Goal: Task Accomplishment & Management: Use online tool/utility

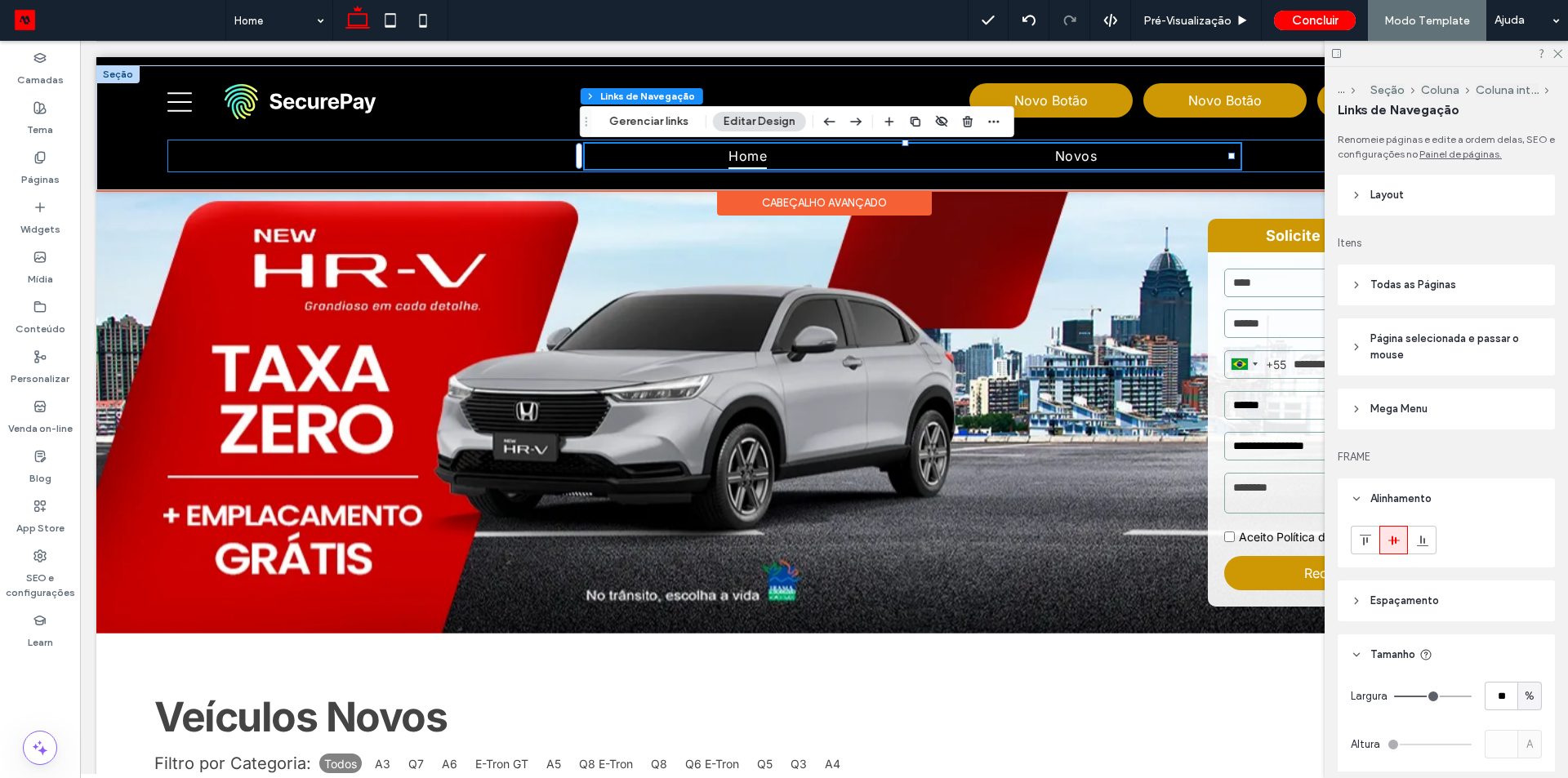
click at [312, 172] on div "Home Novos Selecione a Loja [GEOGRAPHIC_DATA] [GEOGRAPHIC_DATA]" at bounding box center [824, 156] width 1312 height 33
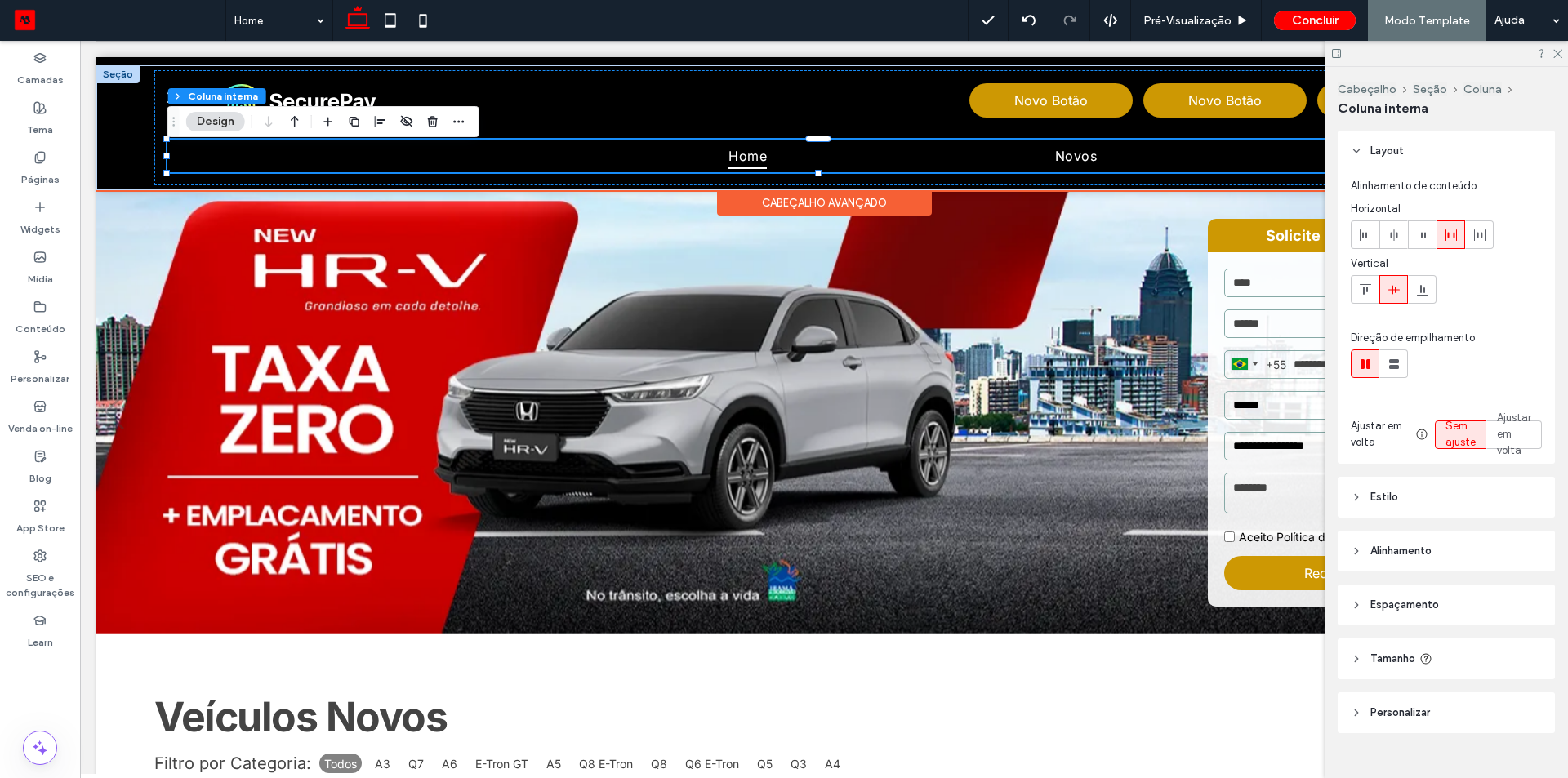
click at [325, 150] on div "Home Novos Selecione a Loja [GEOGRAPHIC_DATA] [GEOGRAPHIC_DATA]" at bounding box center [824, 156] width 1312 height 33
click at [328, 153] on div at bounding box center [331, 155] width 328 height 8
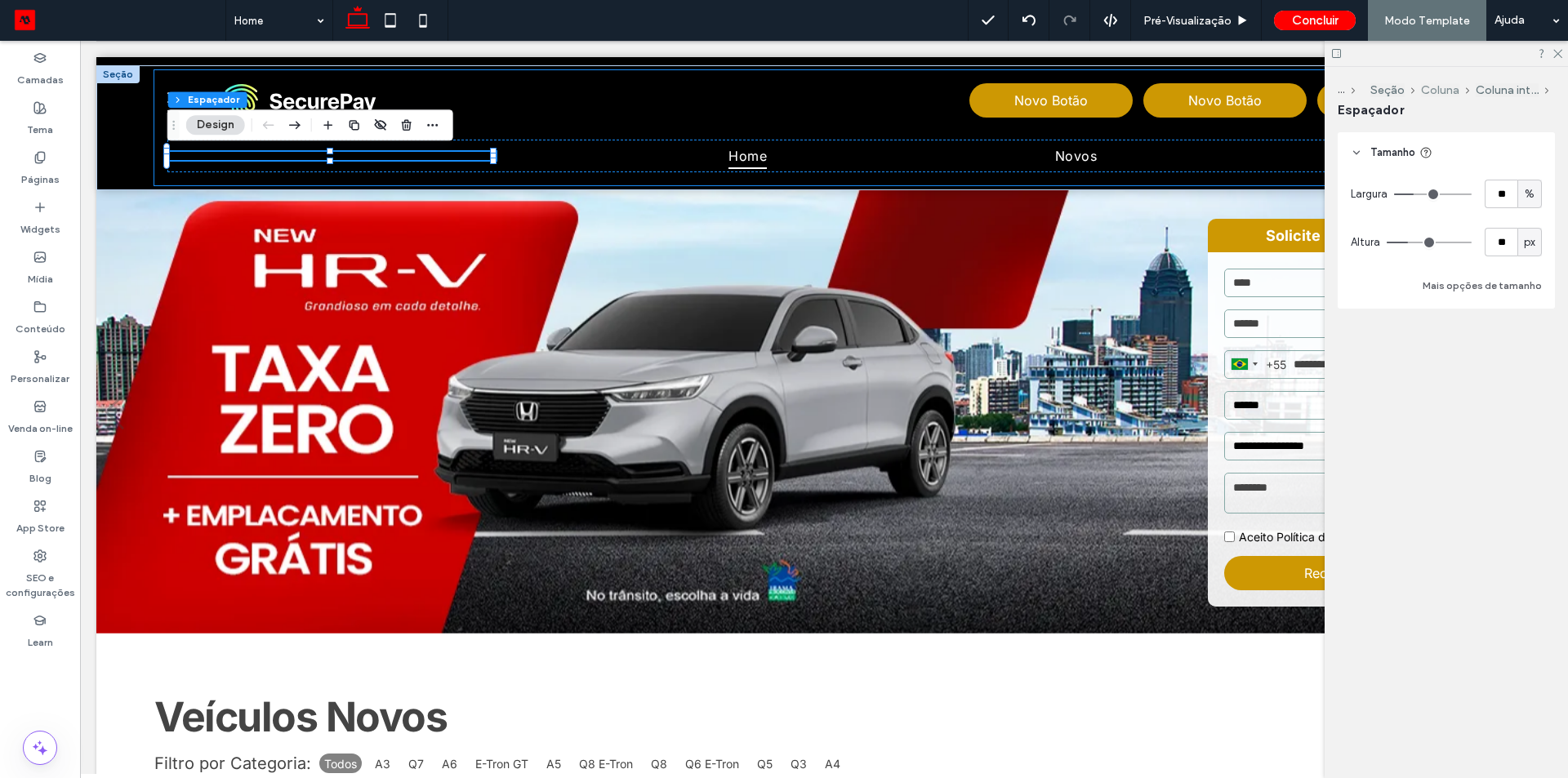
click at [1449, 88] on button "Coluna" at bounding box center [1440, 90] width 39 height 14
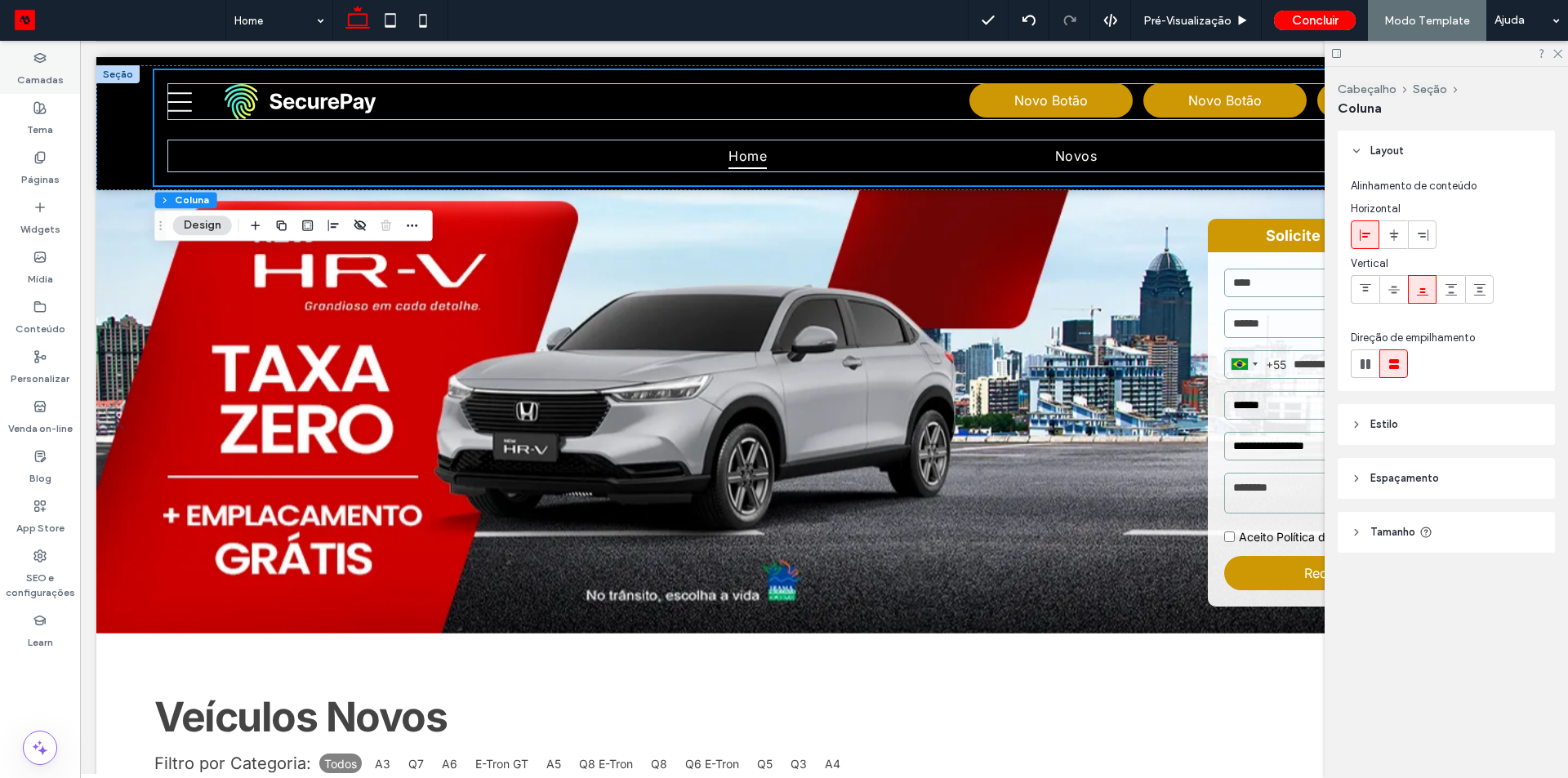
click at [31, 73] on label "Camadas" at bounding box center [40, 75] width 47 height 23
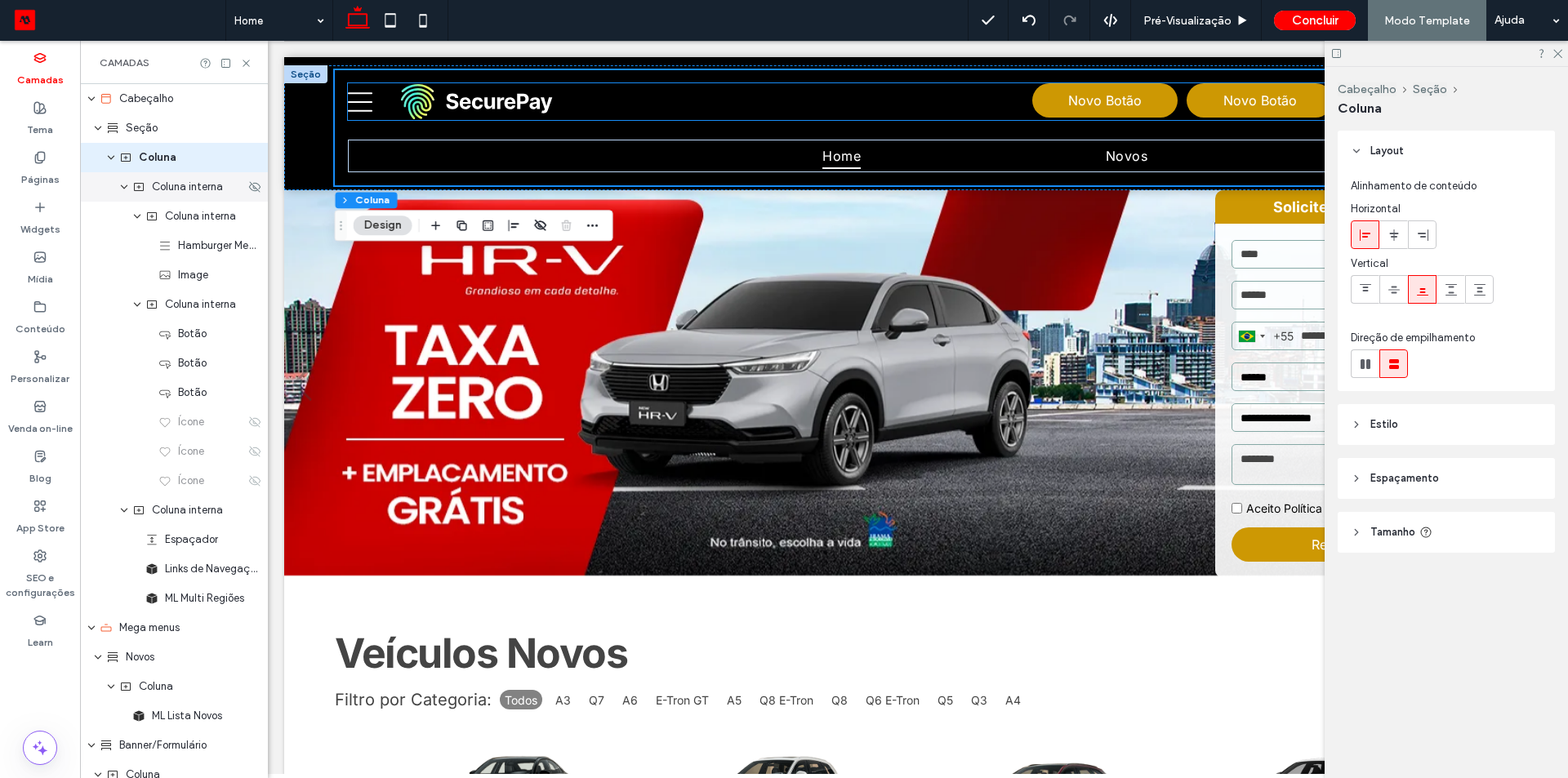
click at [125, 187] on use "expand Coluna interna" at bounding box center [123, 187] width 6 height 4
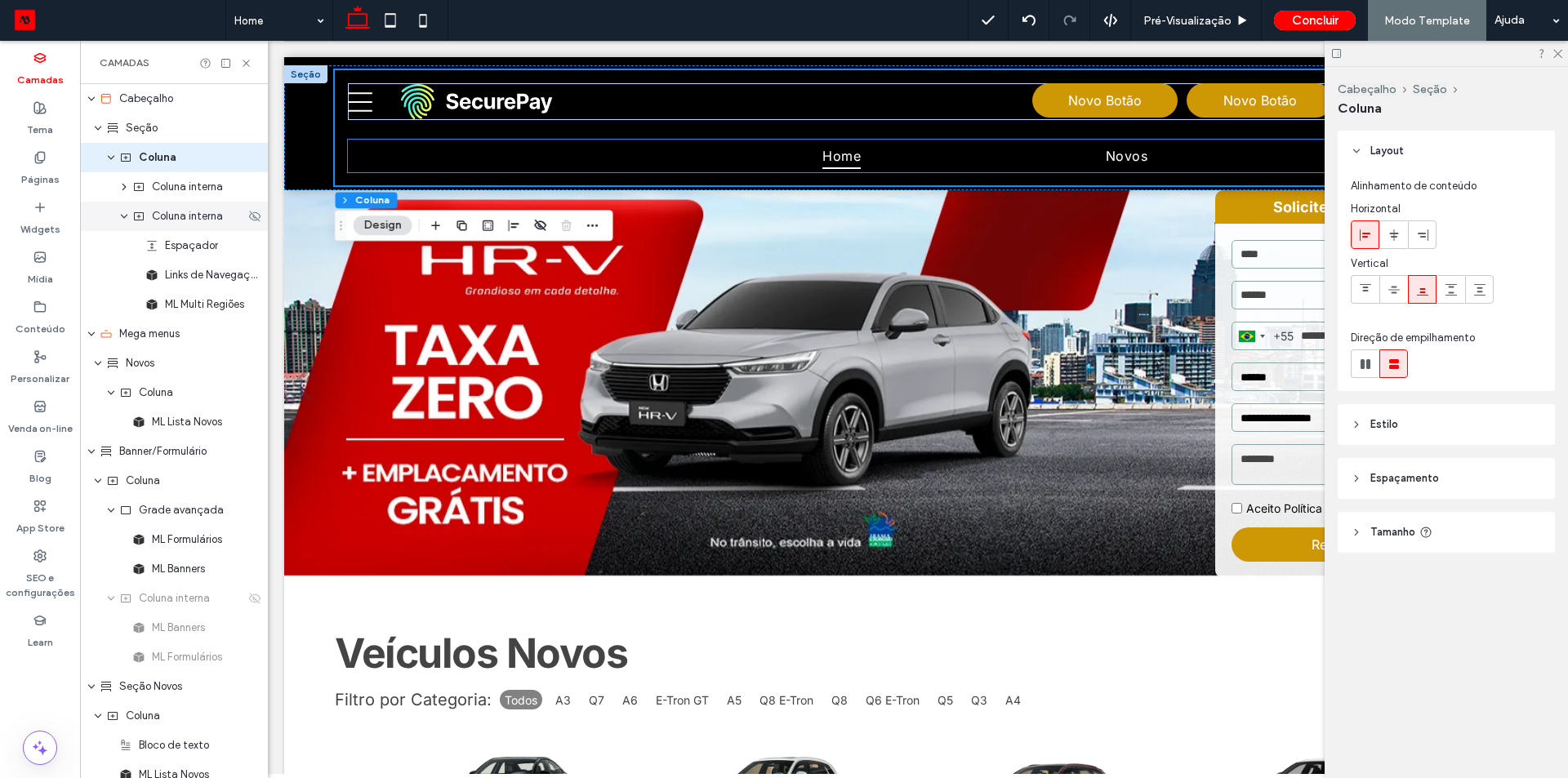
click at [189, 229] on div "Coluna interna" at bounding box center [174, 216] width 187 height 29
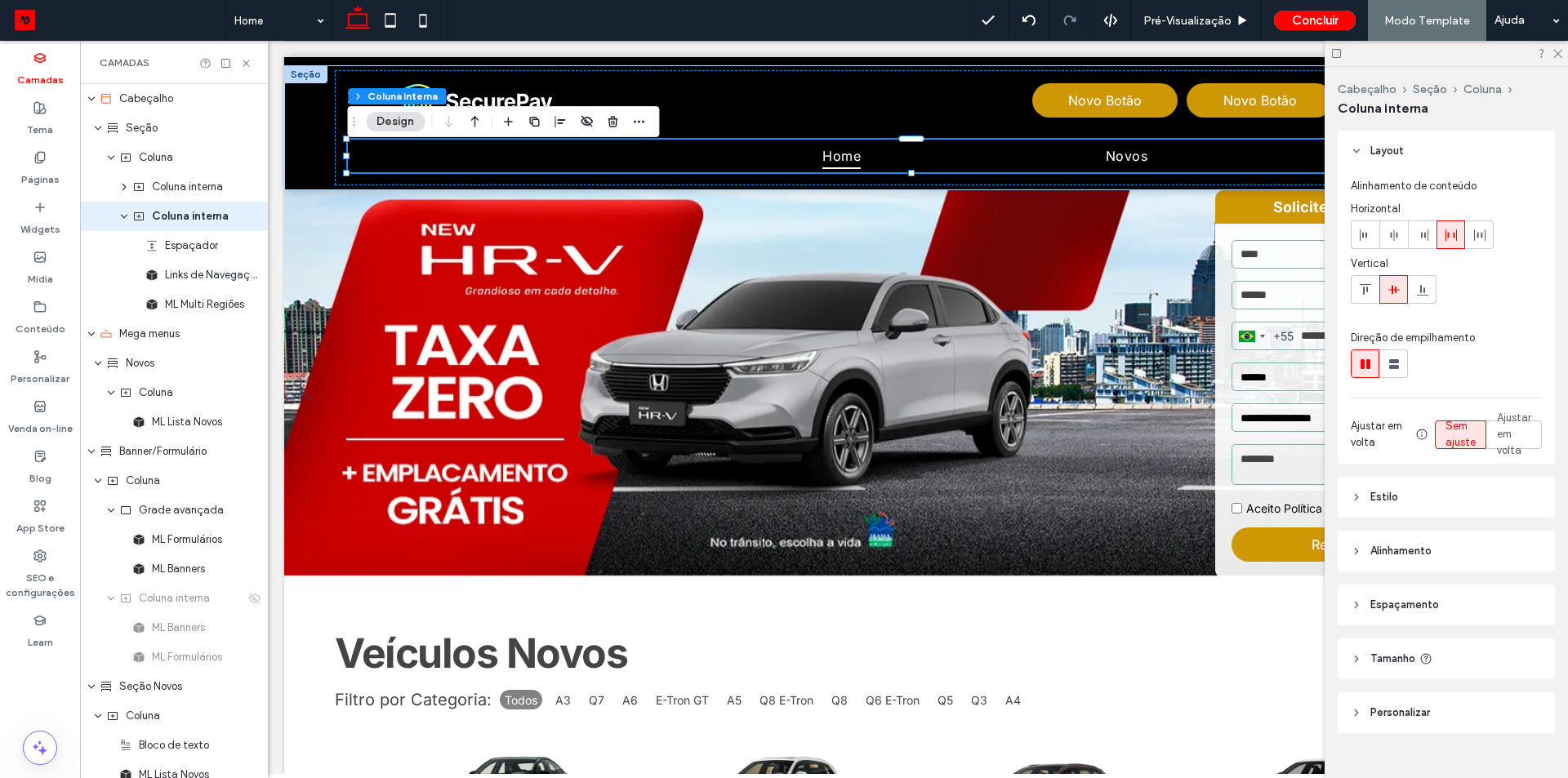
click at [1409, 515] on header "Estilo" at bounding box center [1446, 497] width 217 height 40
click at [1415, 499] on header "Estilo" at bounding box center [1446, 497] width 217 height 40
click at [1404, 557] on span "Alinhamento" at bounding box center [1401, 551] width 62 height 17
click at [1461, 591] on use at bounding box center [1457, 591] width 11 height 5
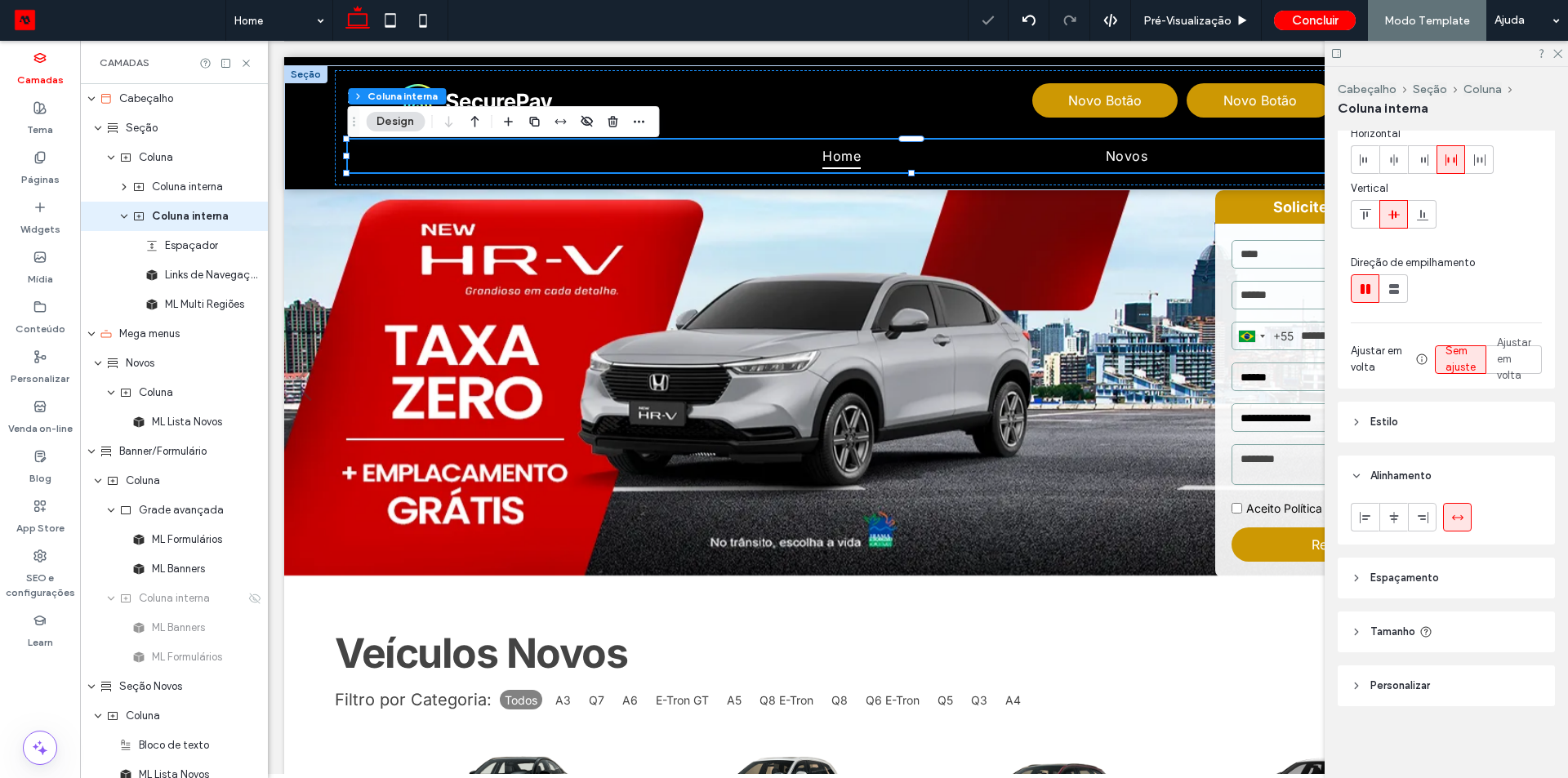
click at [1376, 576] on span "Espaçamento" at bounding box center [1404, 578] width 69 height 17
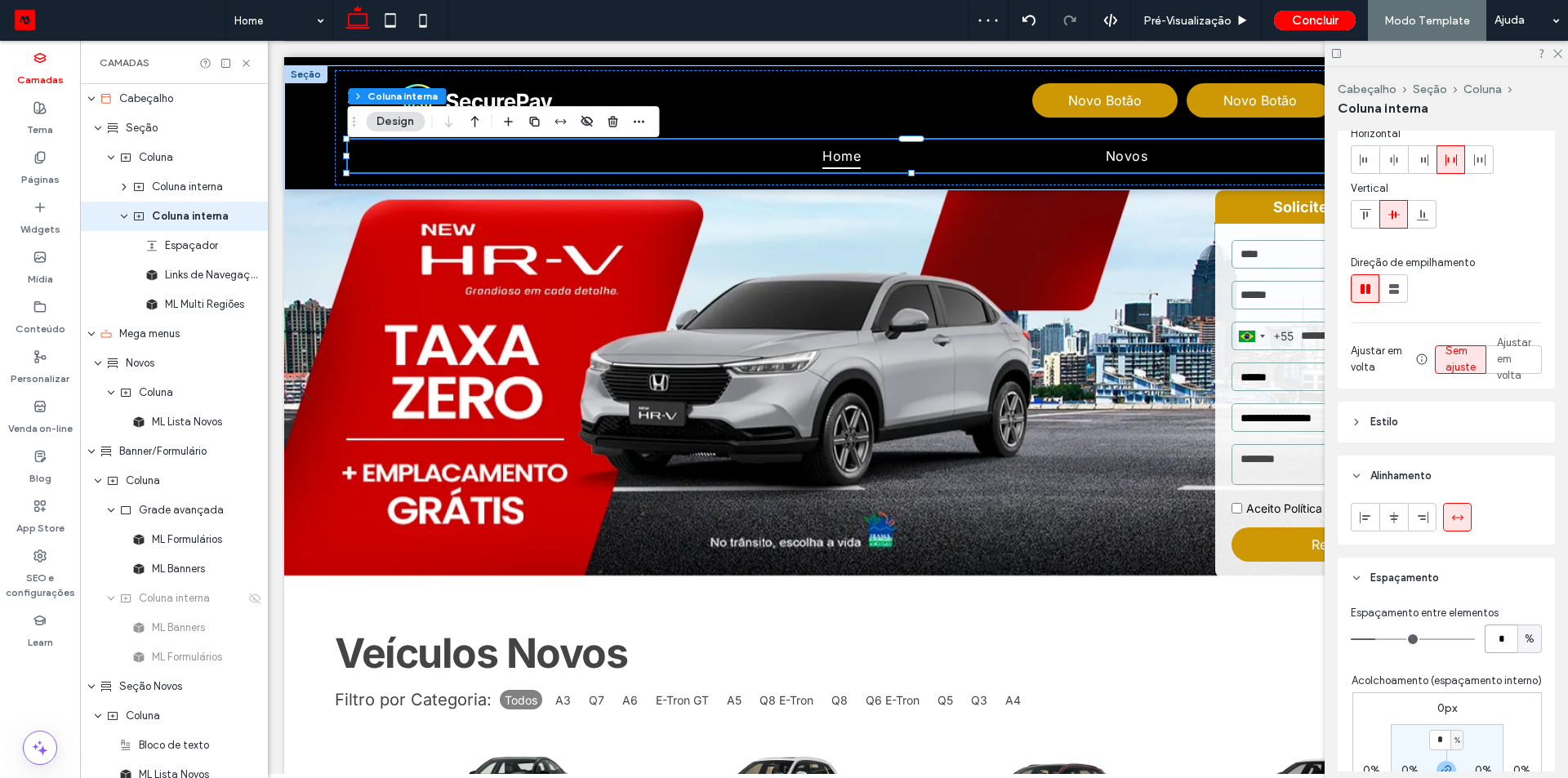
click at [1506, 640] on input "*" at bounding box center [1501, 638] width 33 height 28
type input "*"
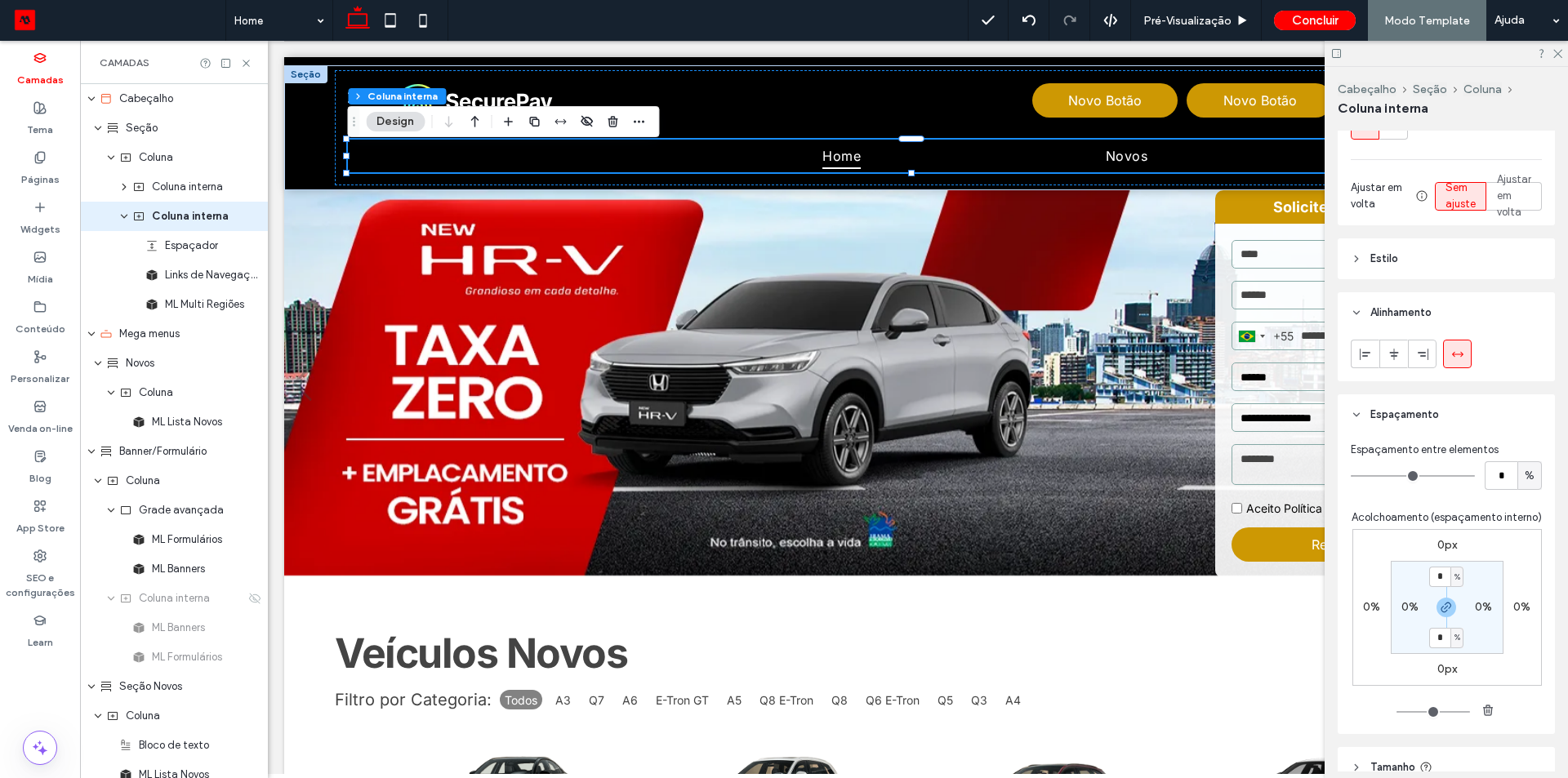
click at [1517, 542] on div "Acolchoamento (espaçamento interno) 0px 0% 0px 0% * % 0% * % 0%" at bounding box center [1446, 615] width 190 height 211
click at [186, 240] on span "Espaçador" at bounding box center [191, 246] width 53 height 17
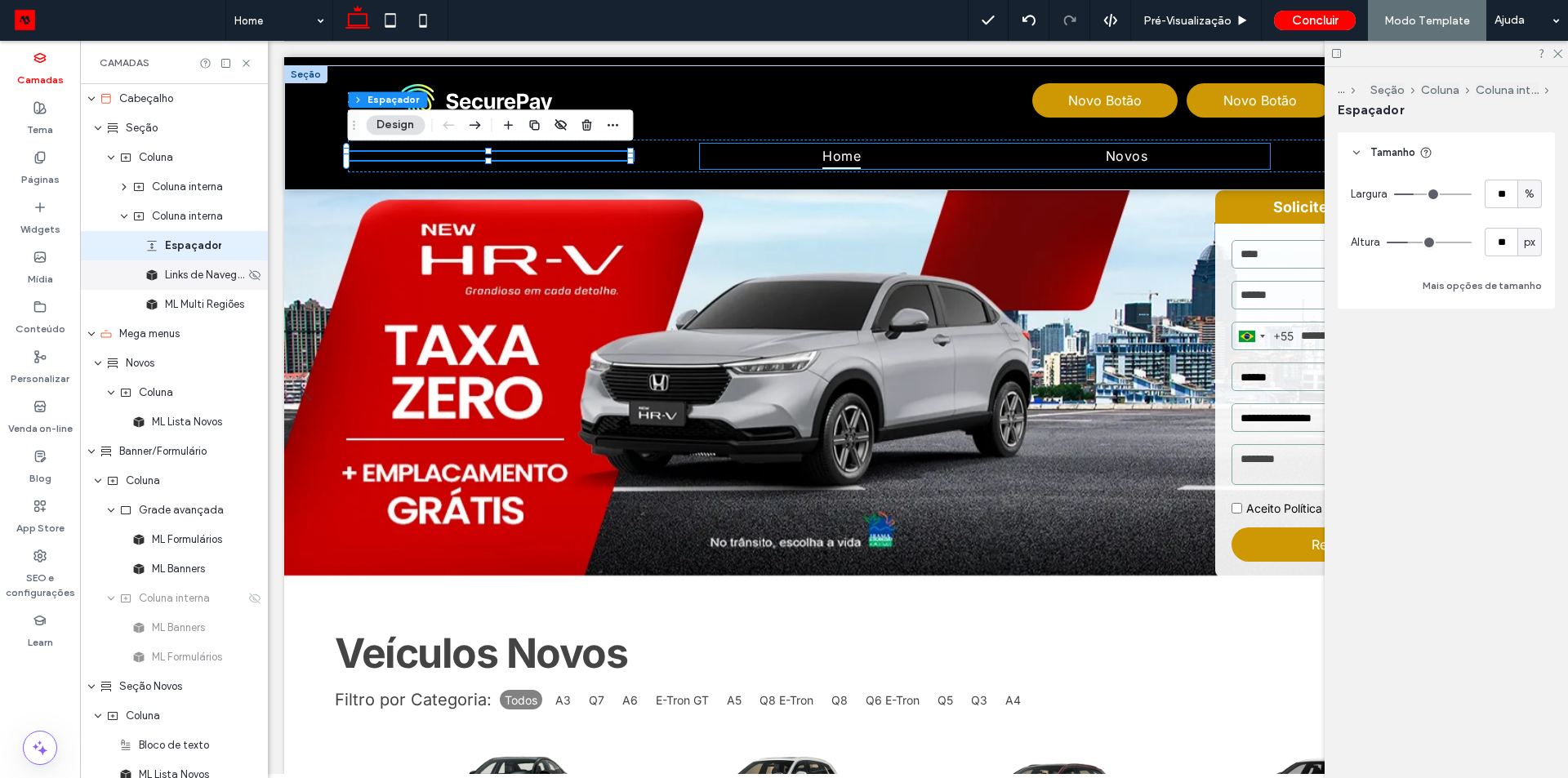
click at [181, 275] on span "Links de Navegaçāo" at bounding box center [204, 276] width 80 height 17
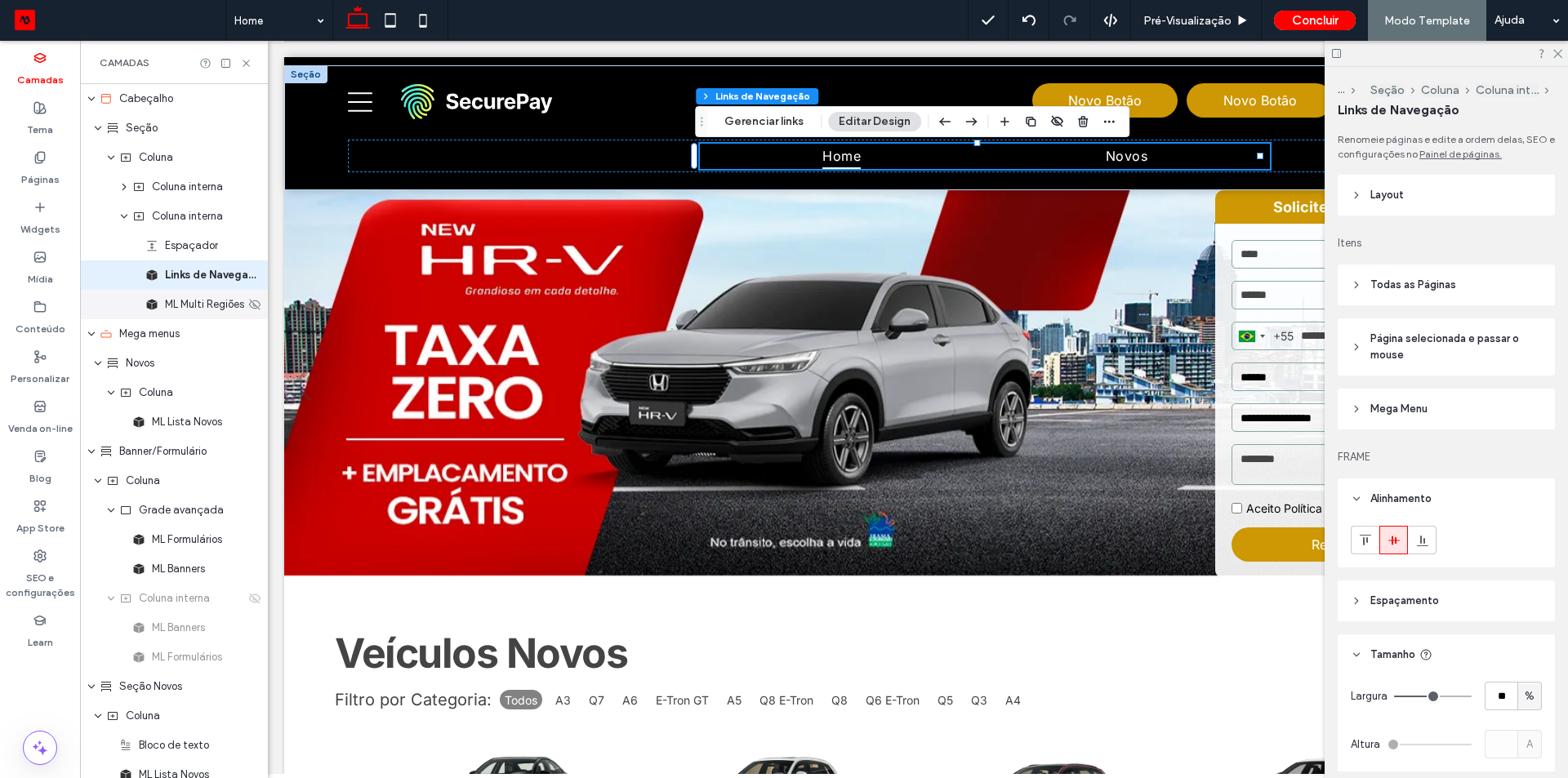
click at [185, 309] on span "ML Multi Regiões" at bounding box center [204, 305] width 79 height 17
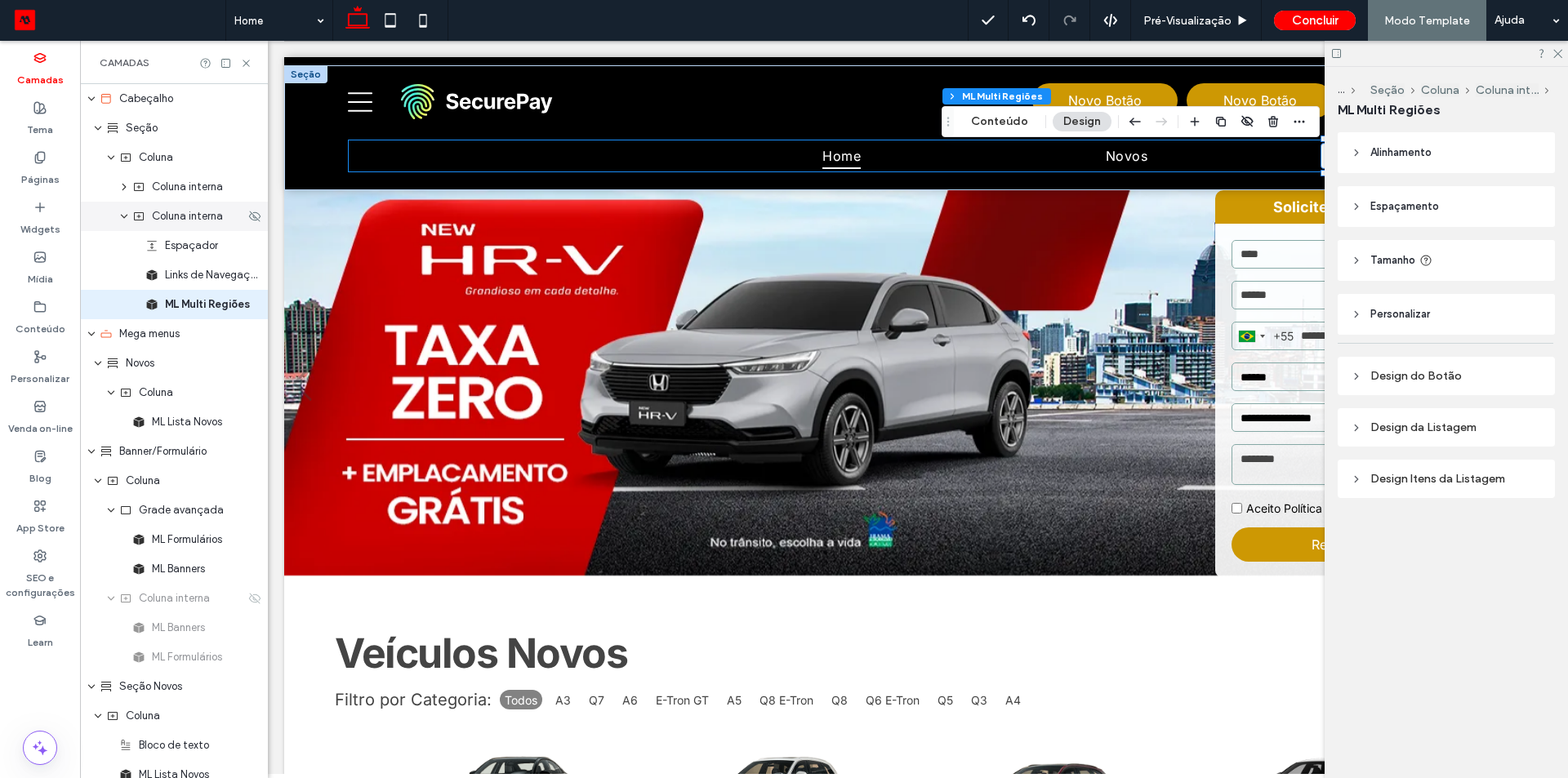
click at [193, 221] on span "Coluna interna" at bounding box center [187, 217] width 71 height 17
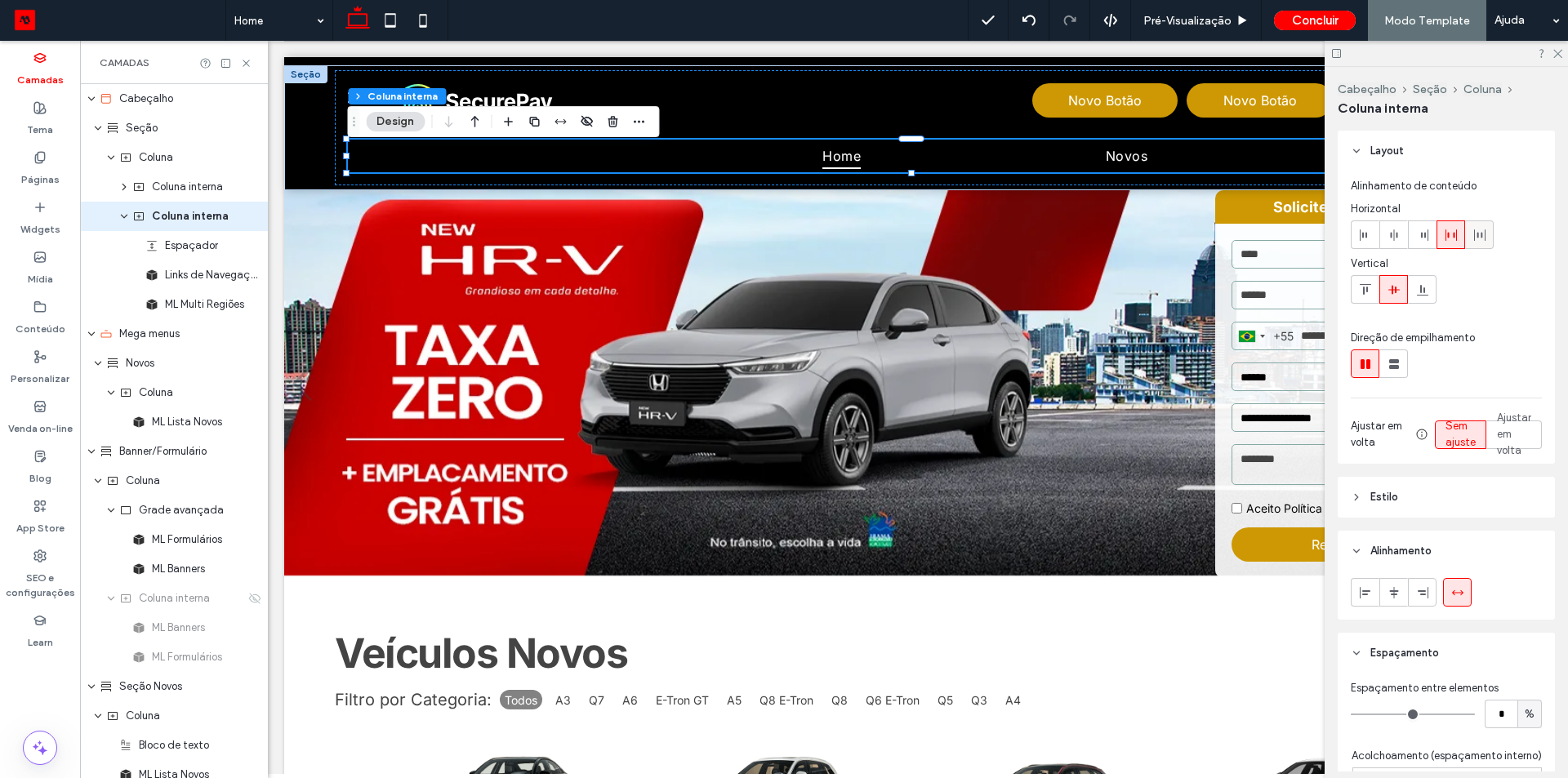
click at [1474, 239] on use at bounding box center [1480, 235] width 11 height 11
click at [1449, 235] on icon at bounding box center [1451, 235] width 13 height 13
click at [1386, 235] on div at bounding box center [1393, 234] width 27 height 27
click at [1450, 235] on icon at bounding box center [1451, 235] width 13 height 13
click at [1560, 47] on div at bounding box center [1446, 53] width 244 height 26
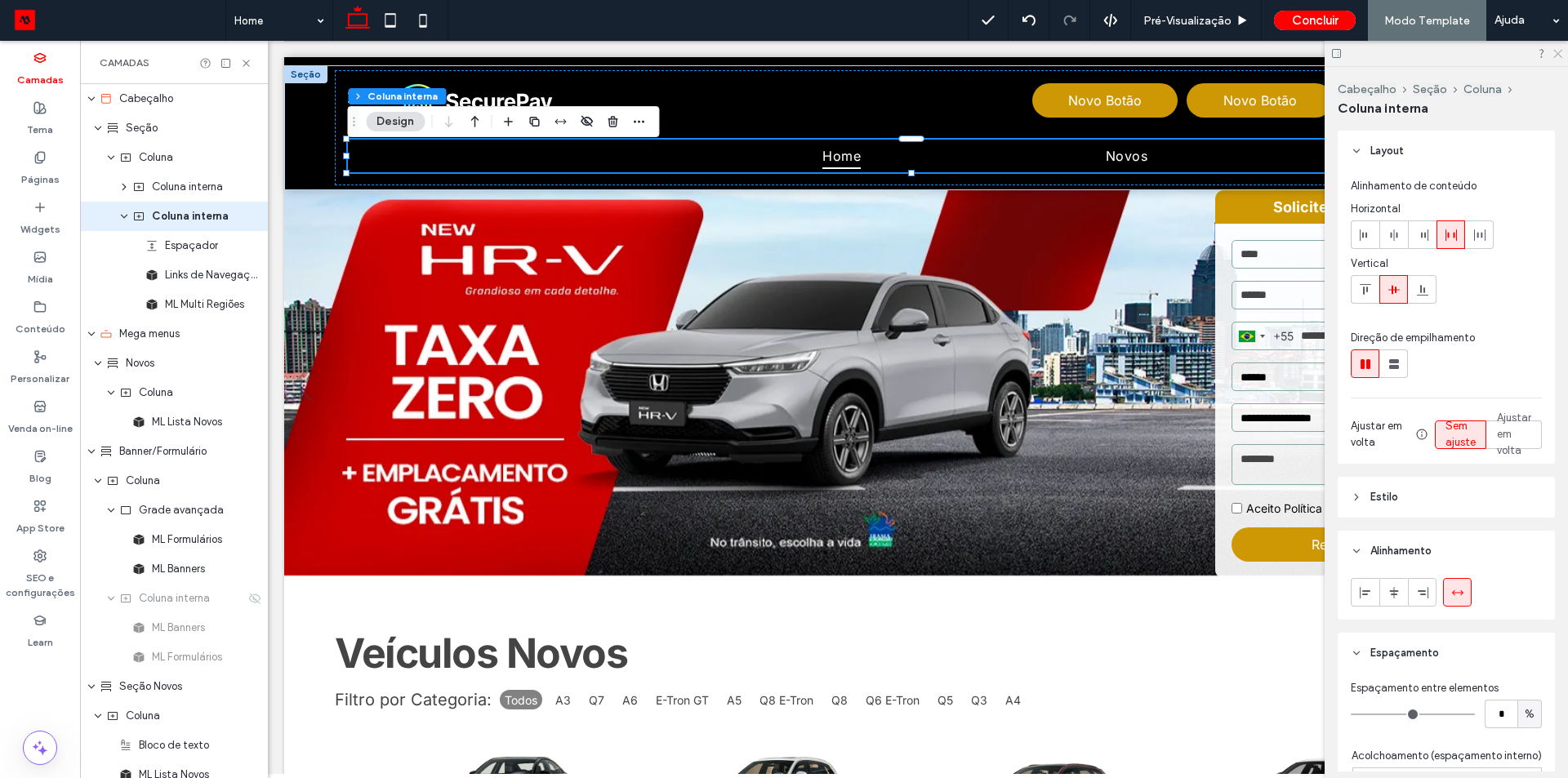
click at [1558, 52] on icon at bounding box center [1557, 53] width 11 height 11
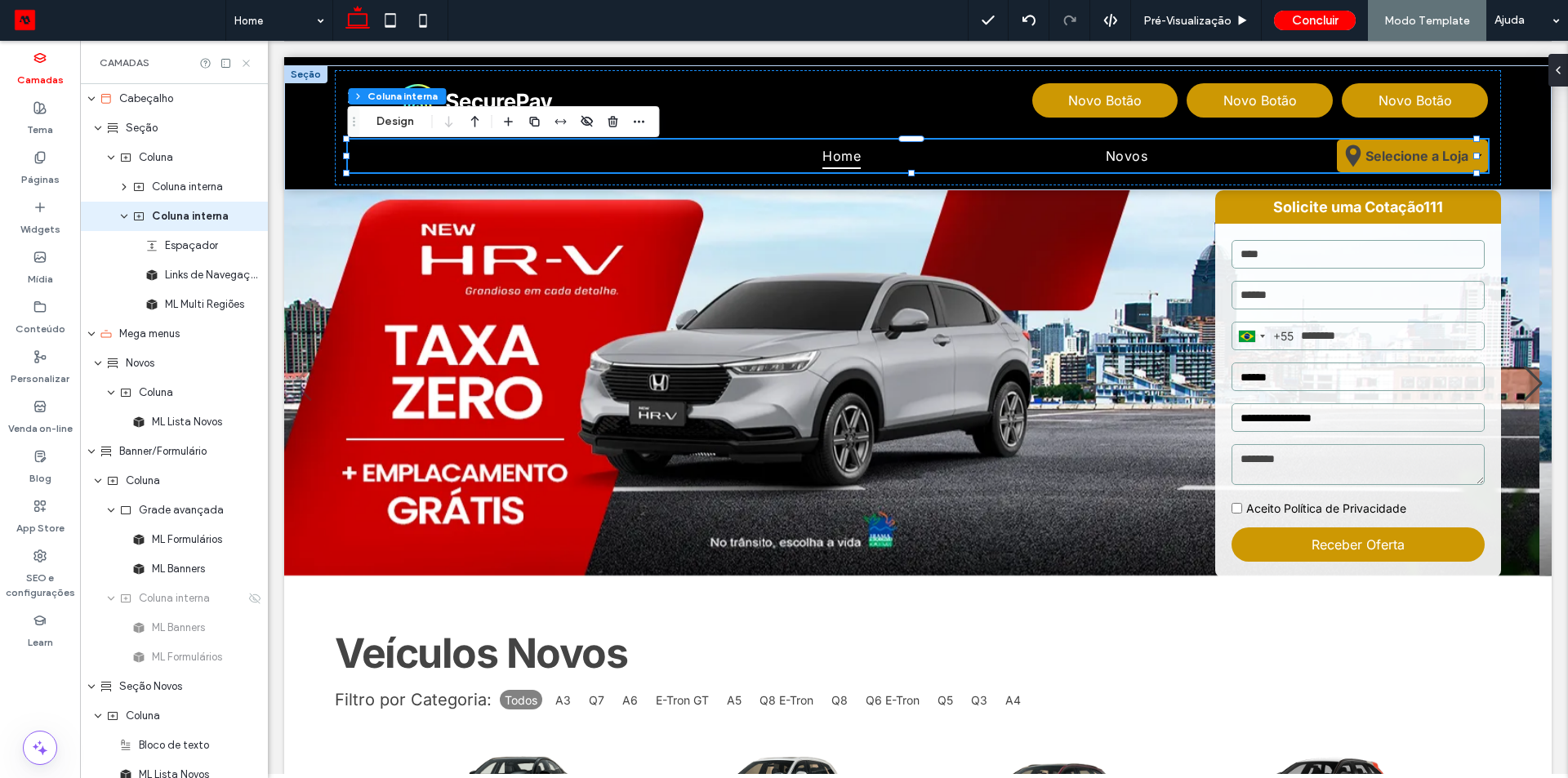
click at [247, 62] on icon at bounding box center [245, 62] width 12 height 12
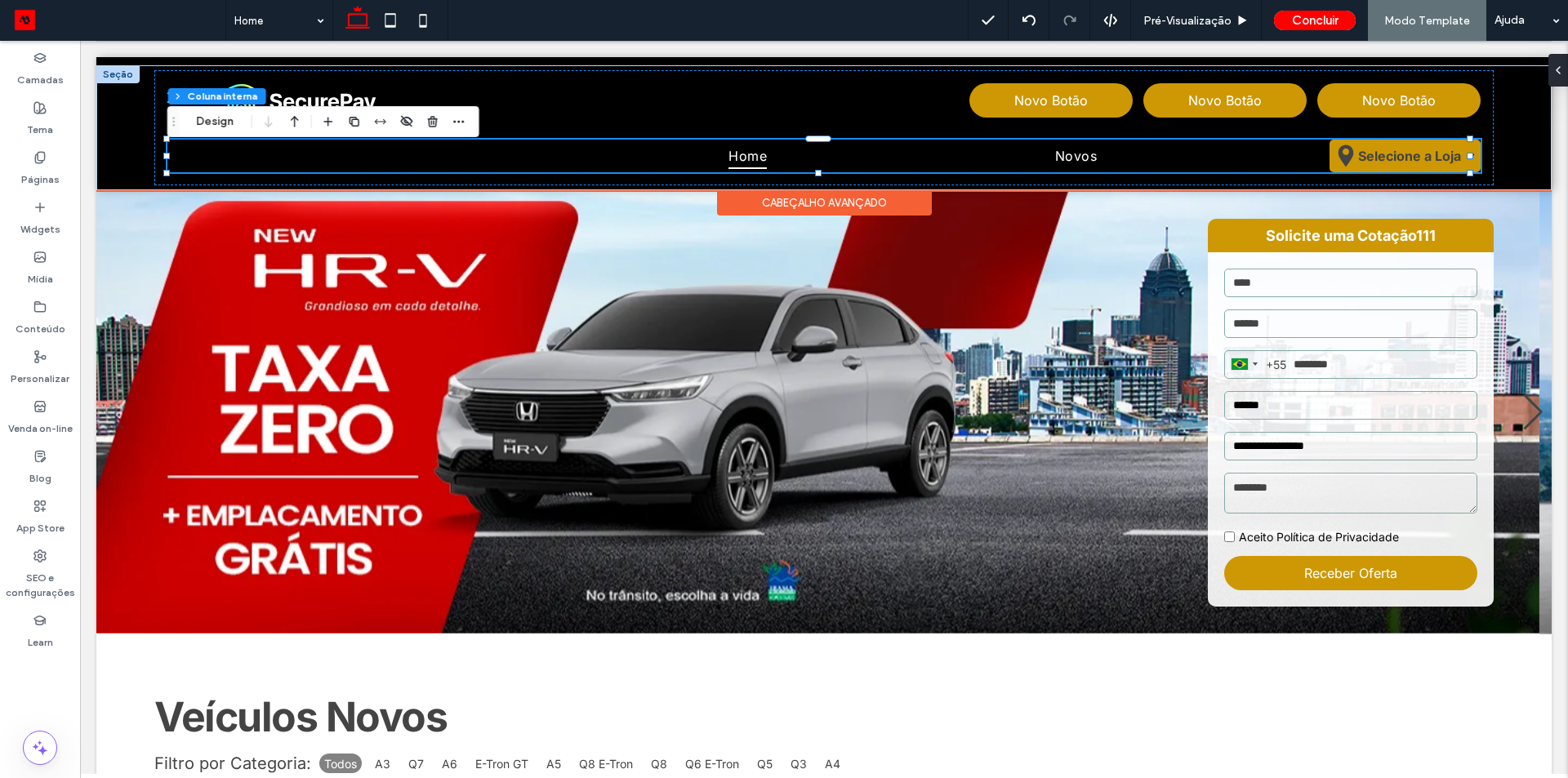
click at [530, 157] on div "Home Novos Selecione a Loja [GEOGRAPHIC_DATA] [GEOGRAPHIC_DATA]" at bounding box center [824, 156] width 1312 height 33
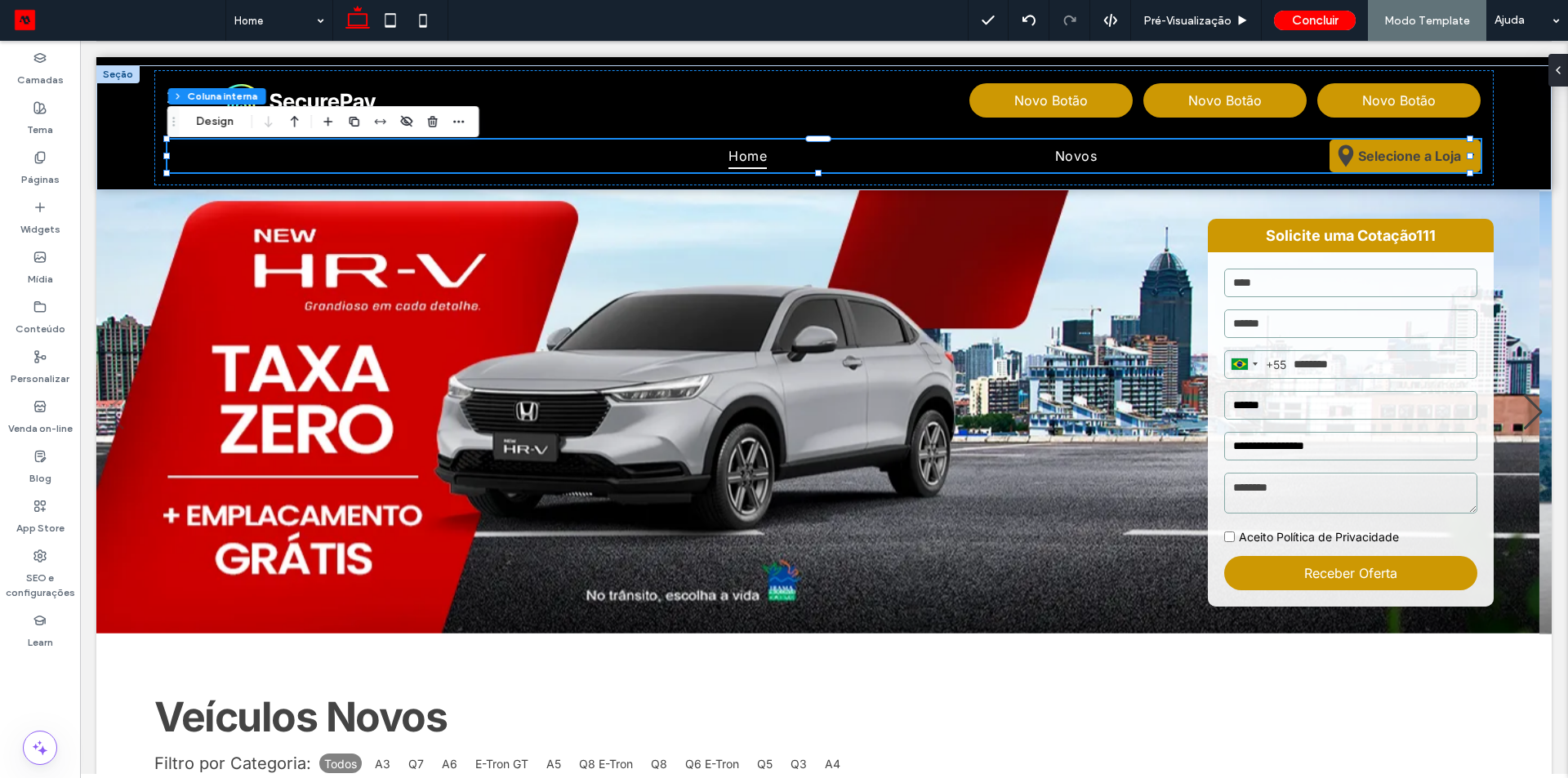
click at [183, 117] on span "Arrastar" at bounding box center [174, 121] width 29 height 11
click at [210, 122] on button "Design" at bounding box center [216, 120] width 59 height 19
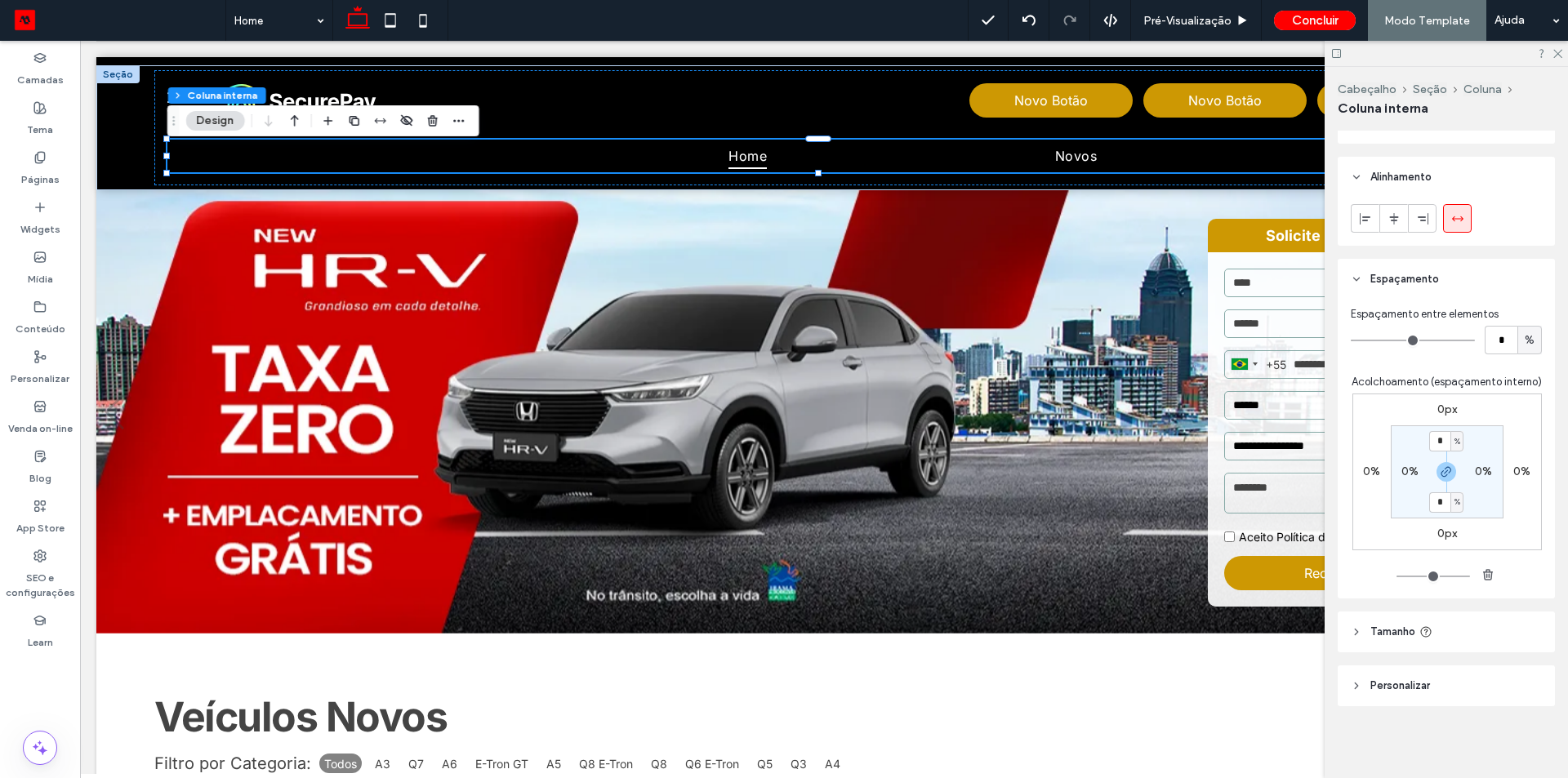
scroll to position [0, 0]
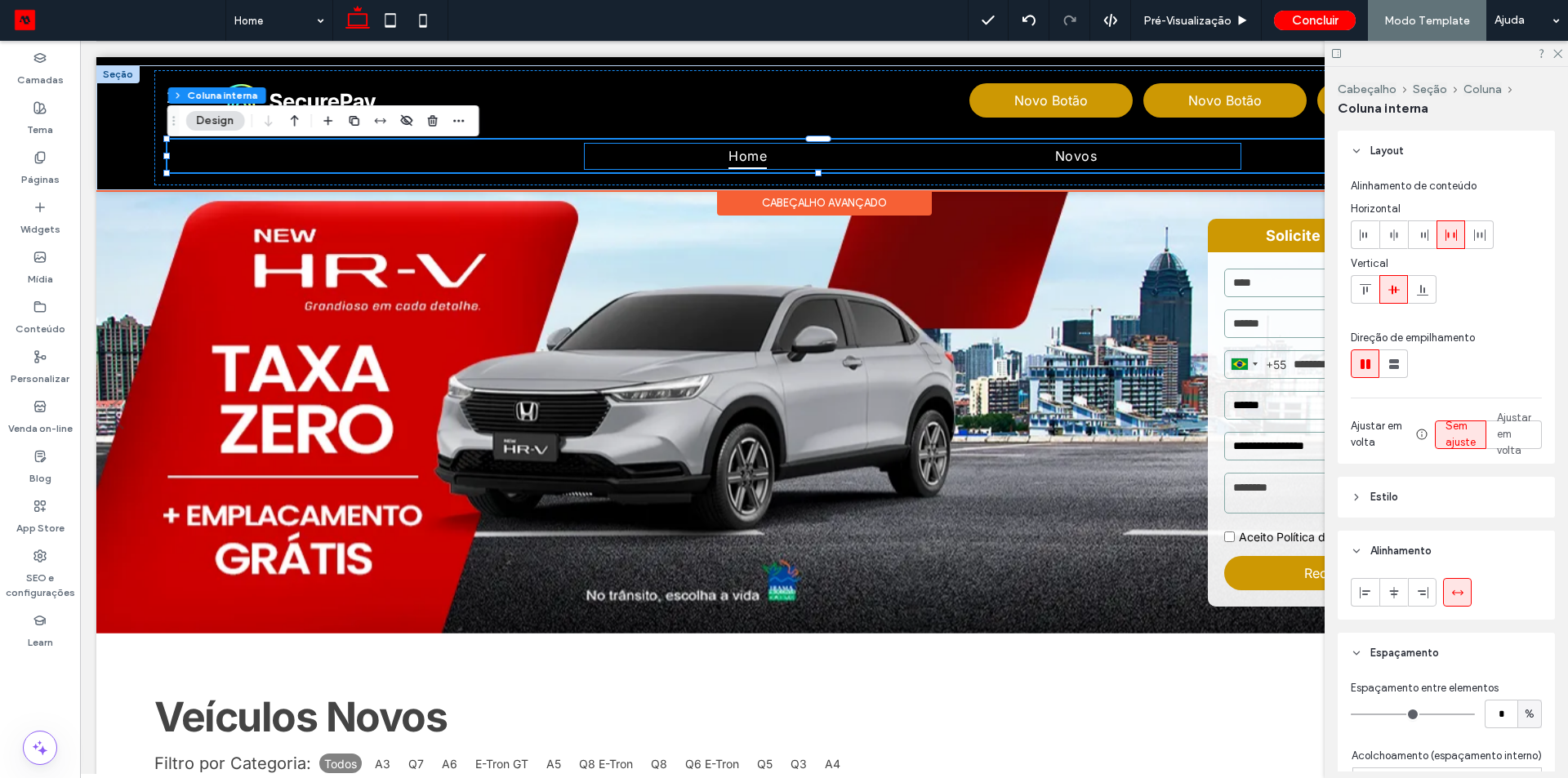
click at [641, 154] on ul "Home Novos" at bounding box center [913, 155] width 656 height 25
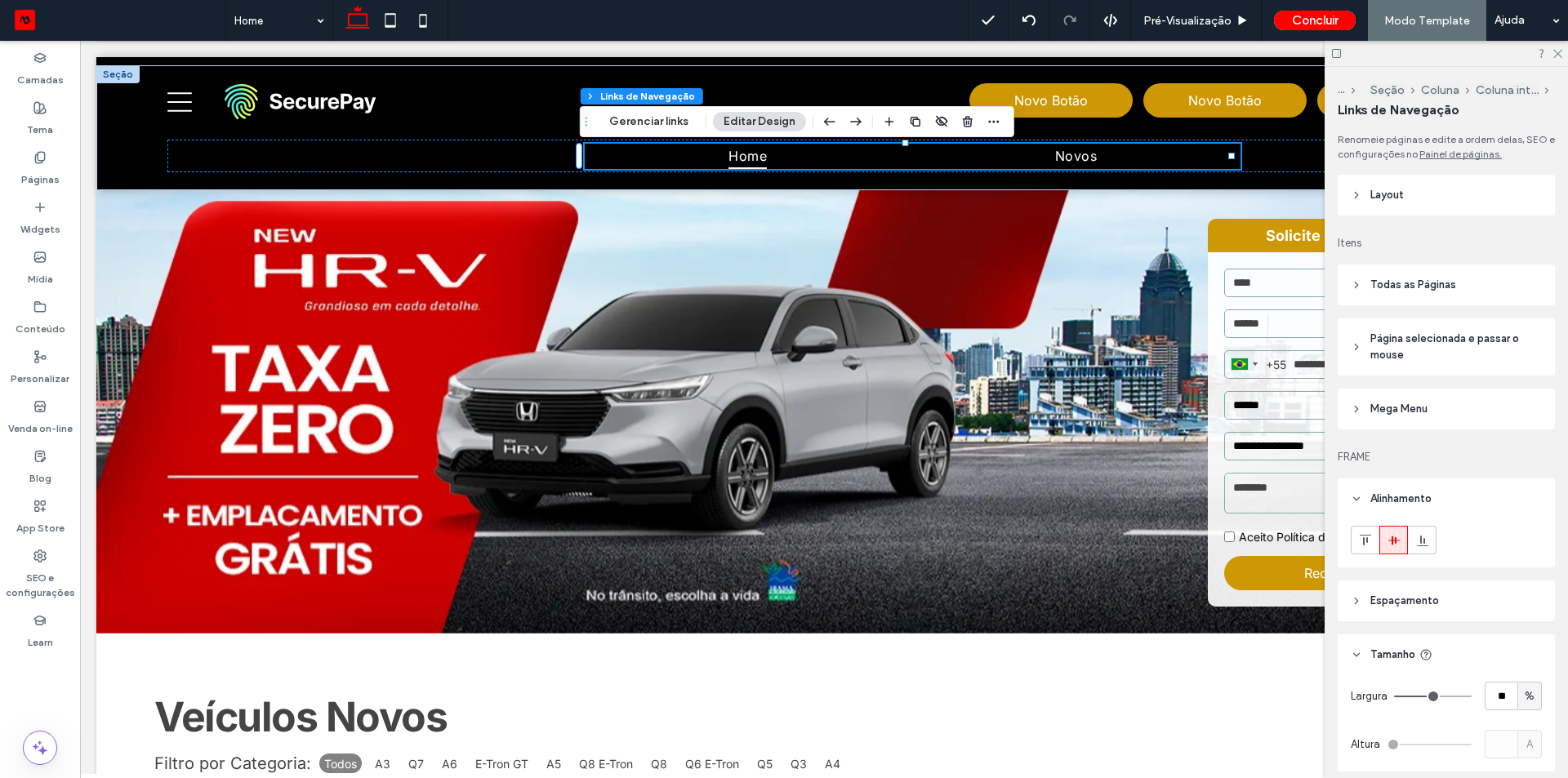
scroll to position [158, 0]
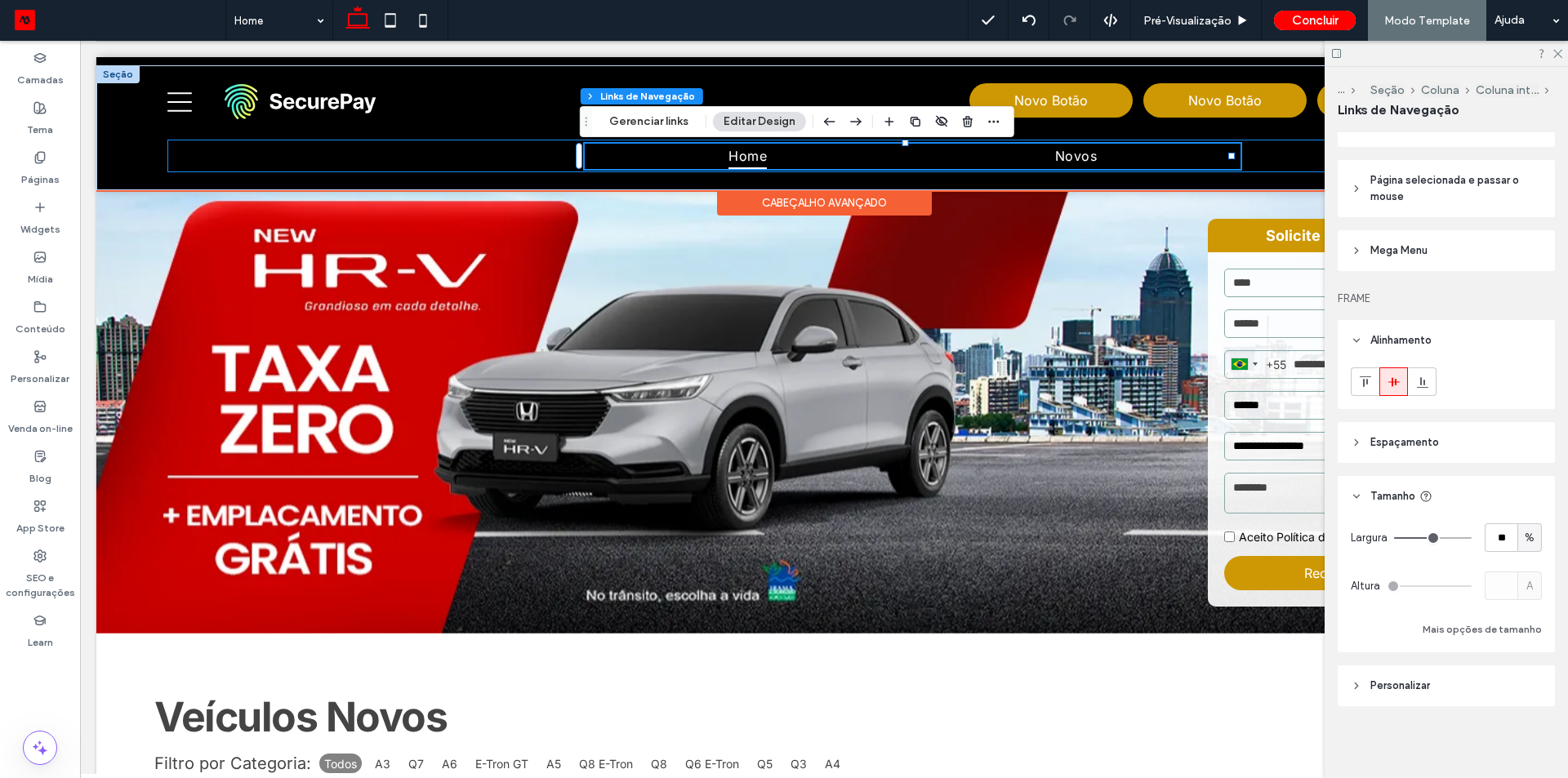
click at [274, 151] on div "Home Novos Selecione a Loja [GEOGRAPHIC_DATA] [GEOGRAPHIC_DATA]" at bounding box center [824, 156] width 1312 height 33
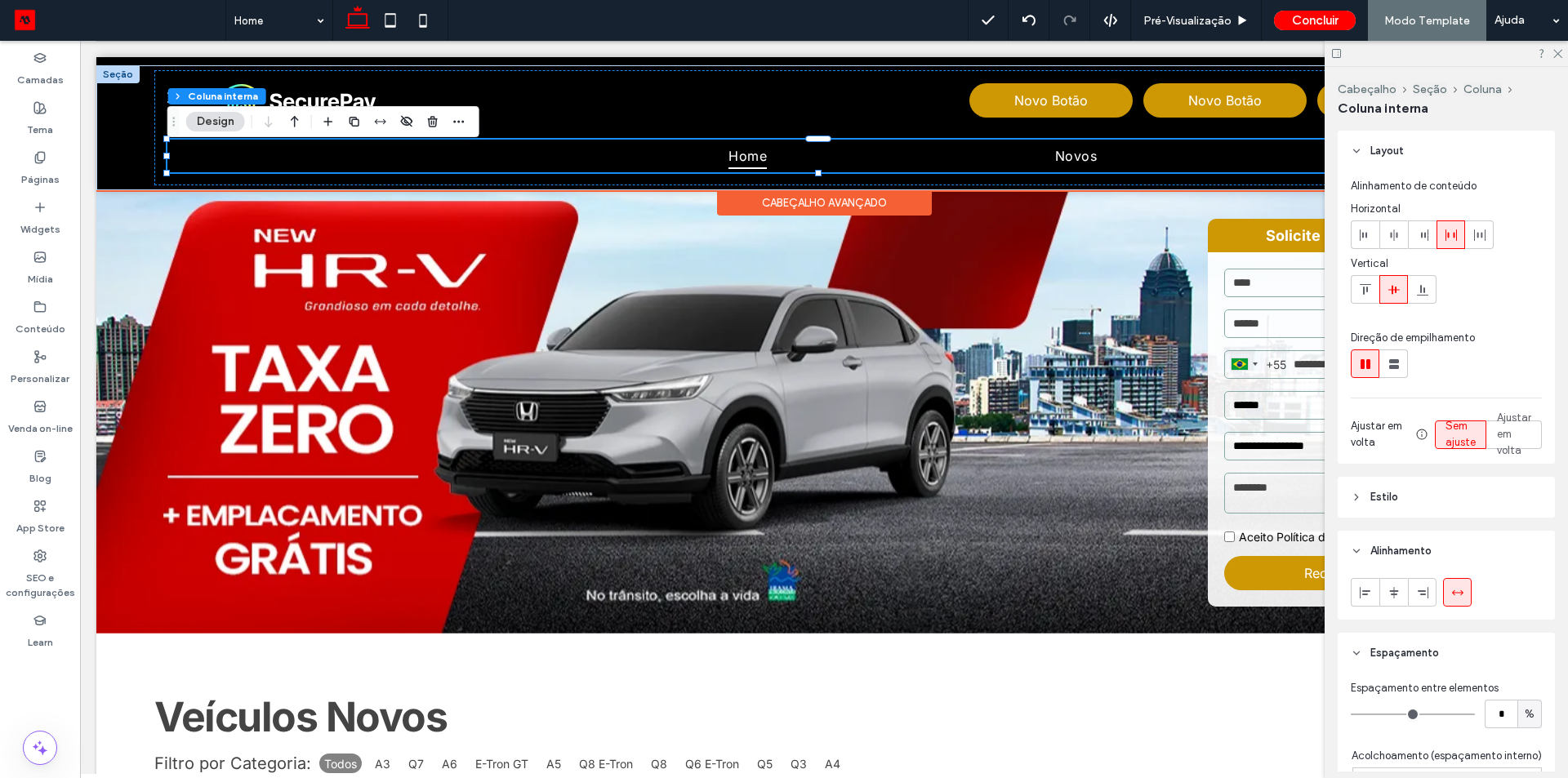
click at [274, 161] on div "Home Novos Selecione a Loja [GEOGRAPHIC_DATA] [GEOGRAPHIC_DATA]" at bounding box center [824, 156] width 1312 height 33
click at [275, 152] on div at bounding box center [331, 155] width 328 height 8
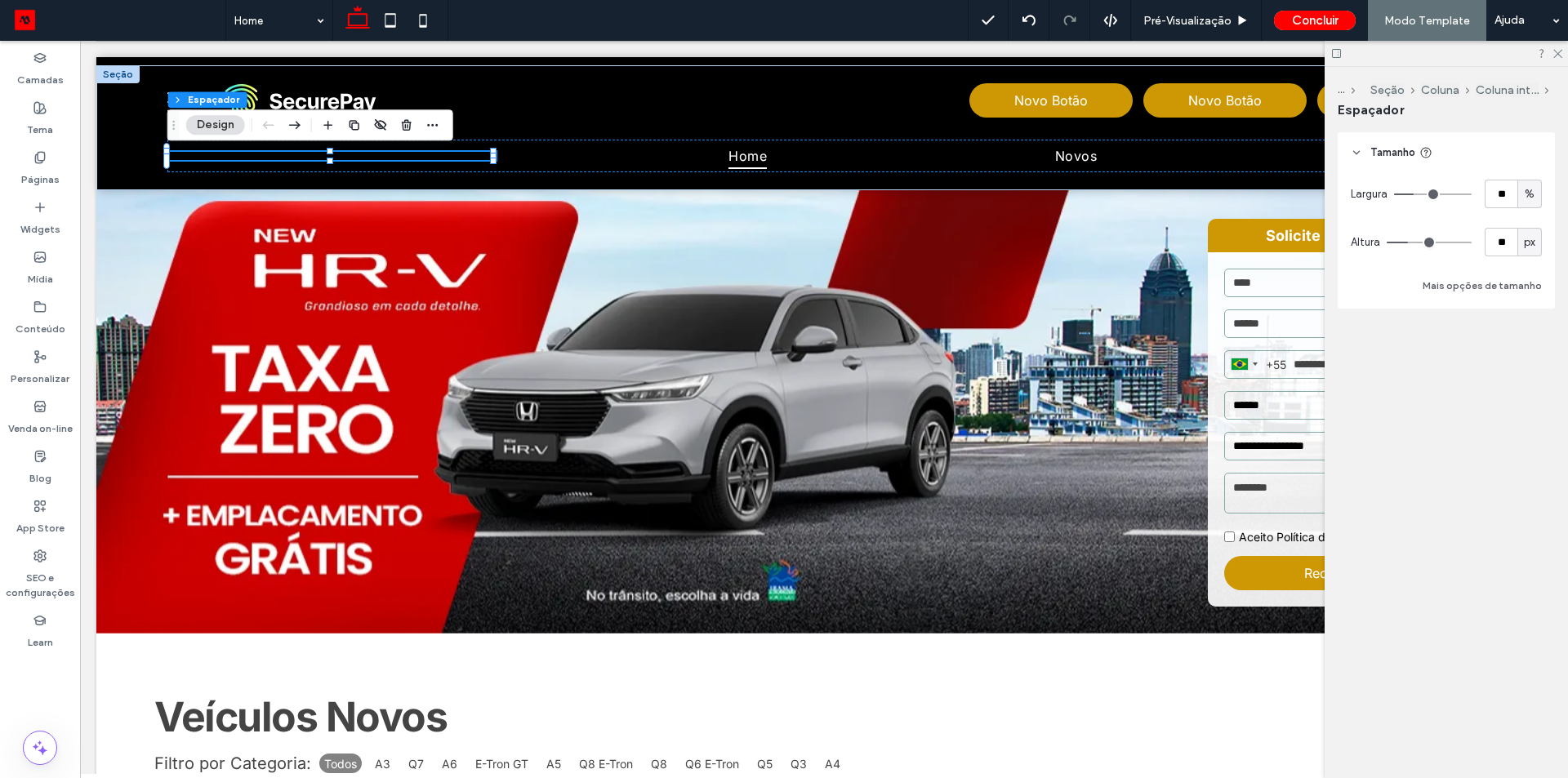
click at [1526, 192] on span "%" at bounding box center [1529, 195] width 10 height 17
click at [1508, 193] on input "**" at bounding box center [1501, 193] width 33 height 28
type input "**"
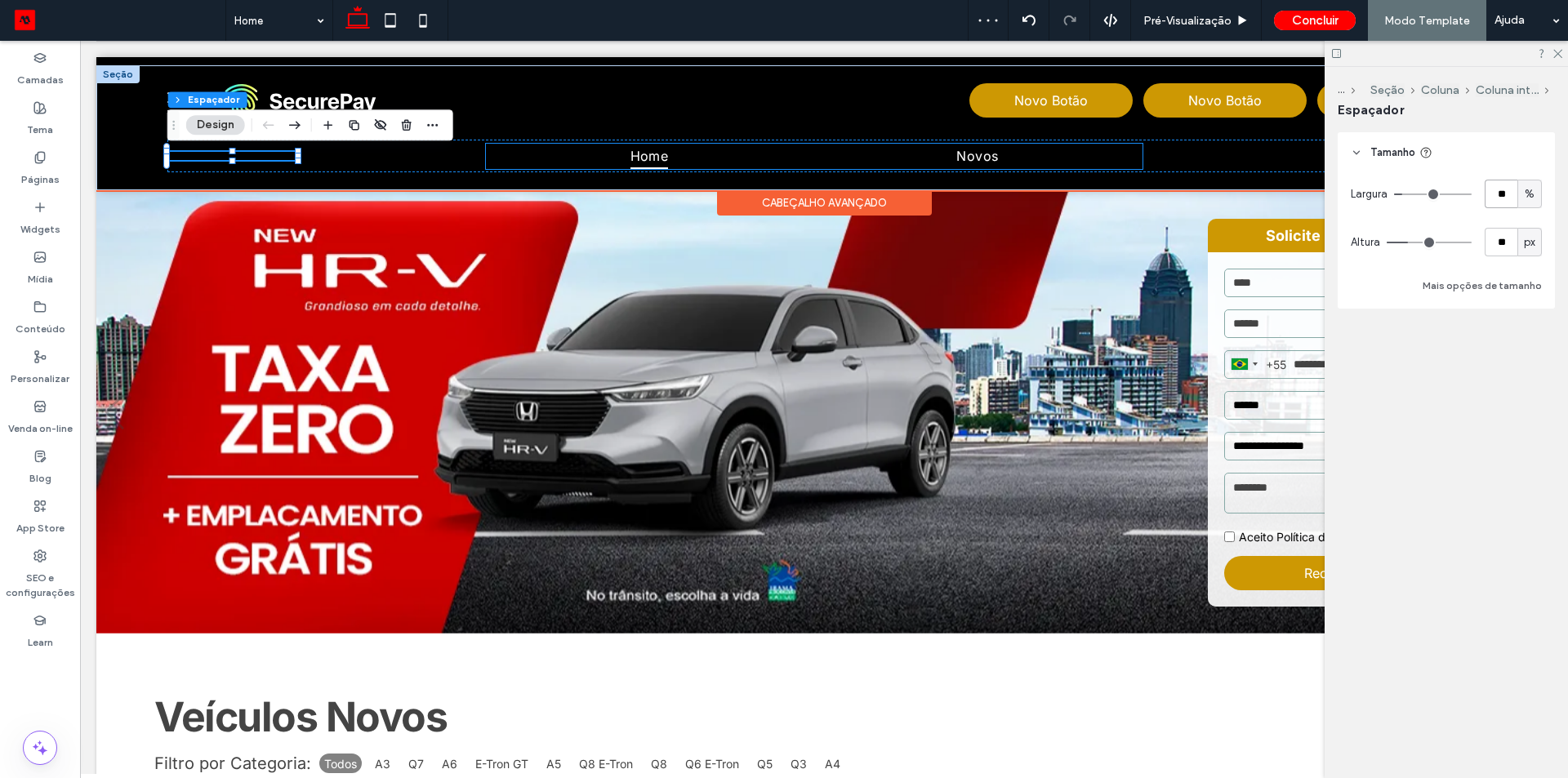
click at [775, 152] on ul "Home Novos" at bounding box center [814, 155] width 656 height 25
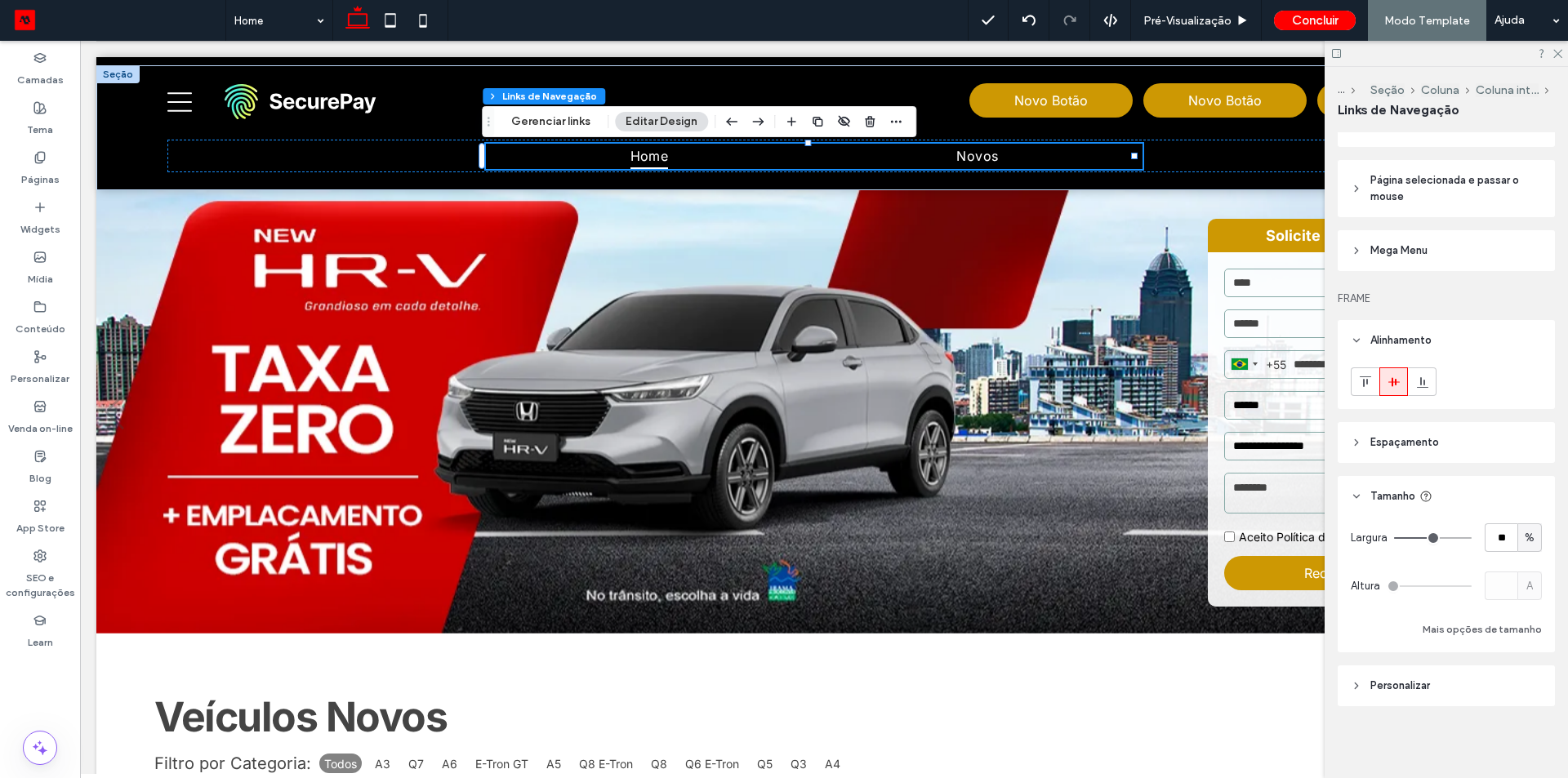
click at [1527, 543] on div "%" at bounding box center [1529, 538] width 17 height 17
click at [1519, 699] on header "Personalizar" at bounding box center [1446, 685] width 217 height 40
click at [1525, 536] on span "%" at bounding box center [1529, 538] width 10 height 17
click at [1516, 685] on div "A" at bounding box center [1521, 680] width 23 height 28
type input "*"
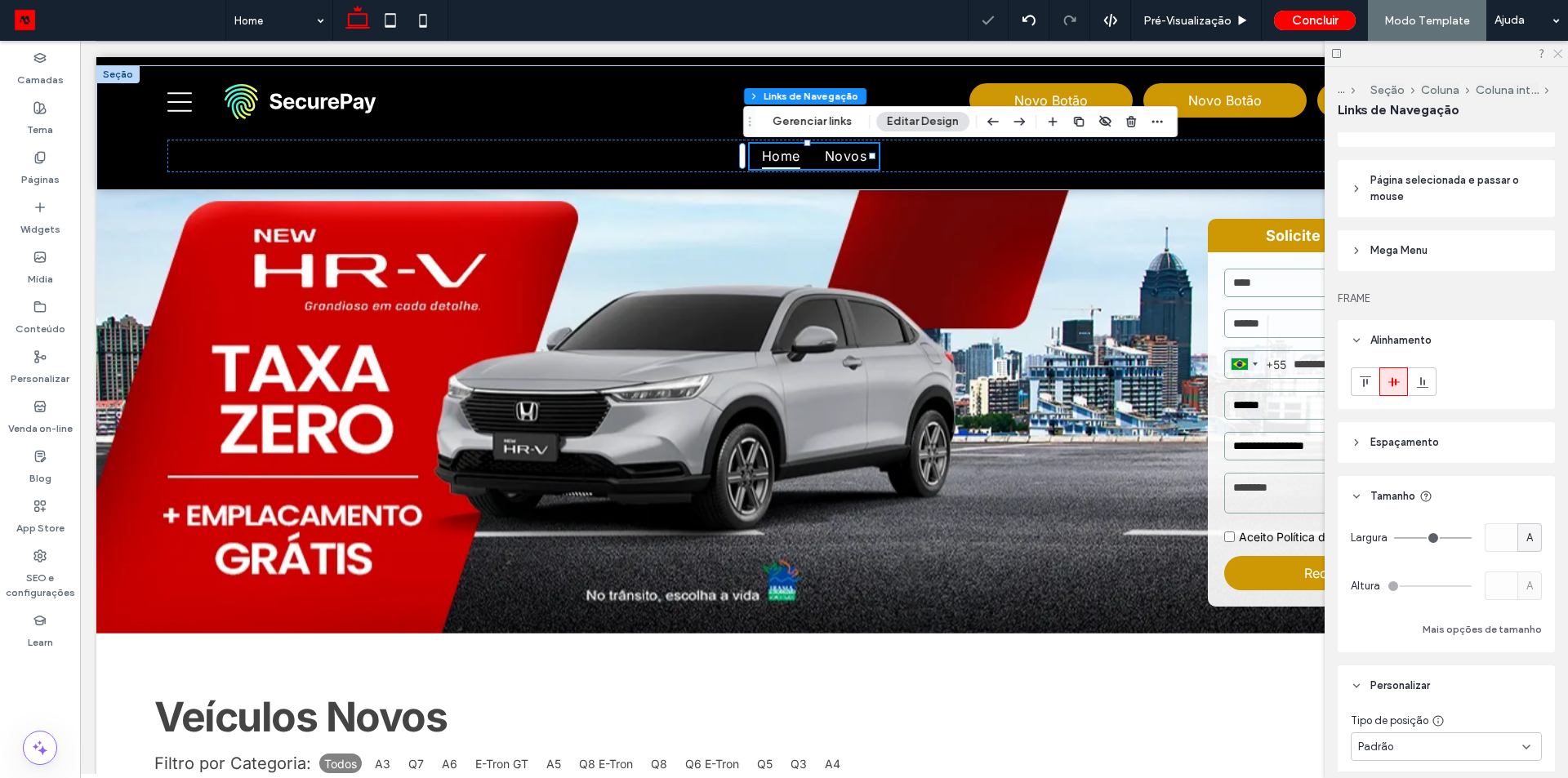
click at [1557, 53] on use at bounding box center [1558, 54] width 9 height 9
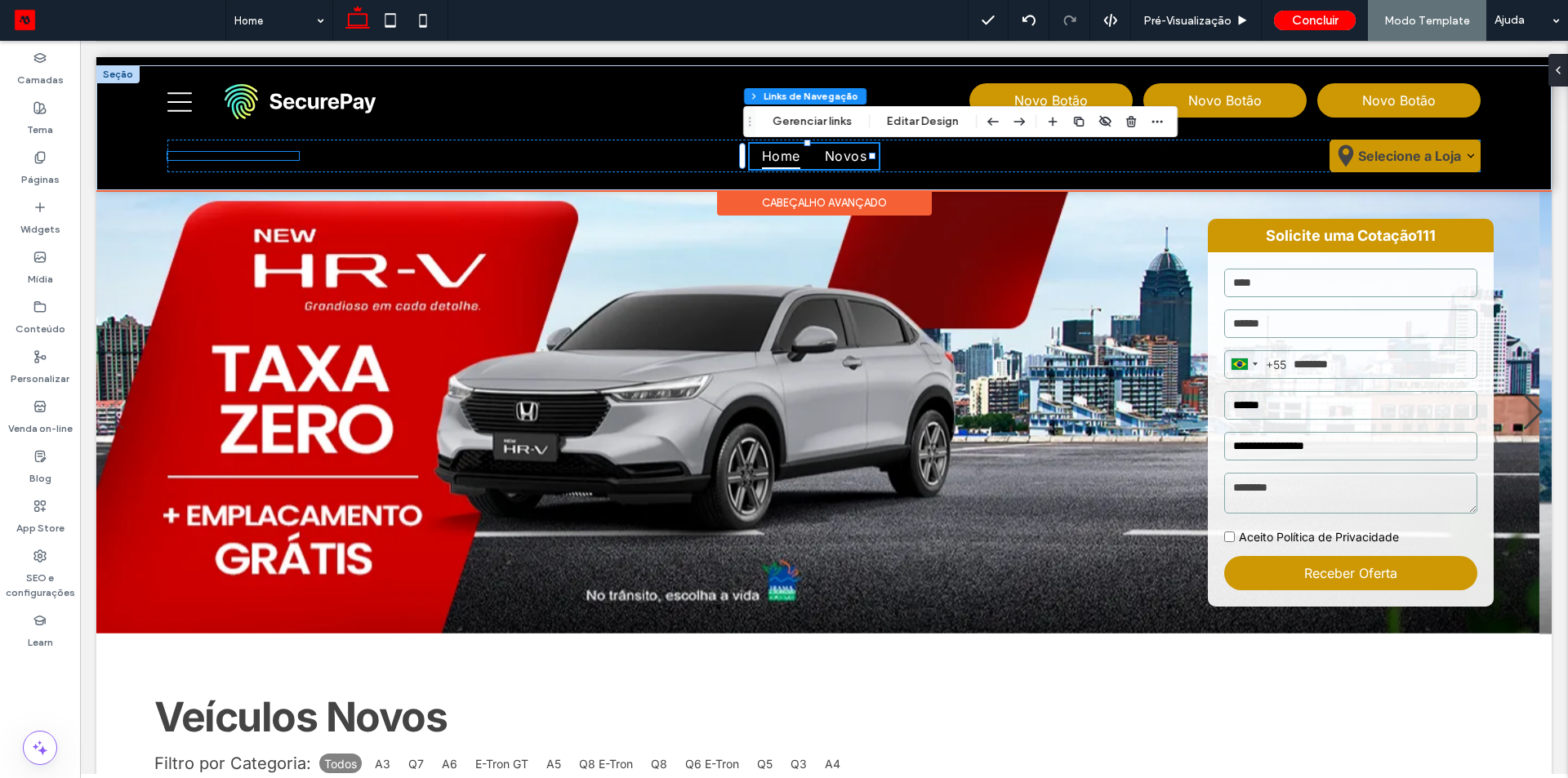
click at [244, 153] on div at bounding box center [233, 155] width 131 height 8
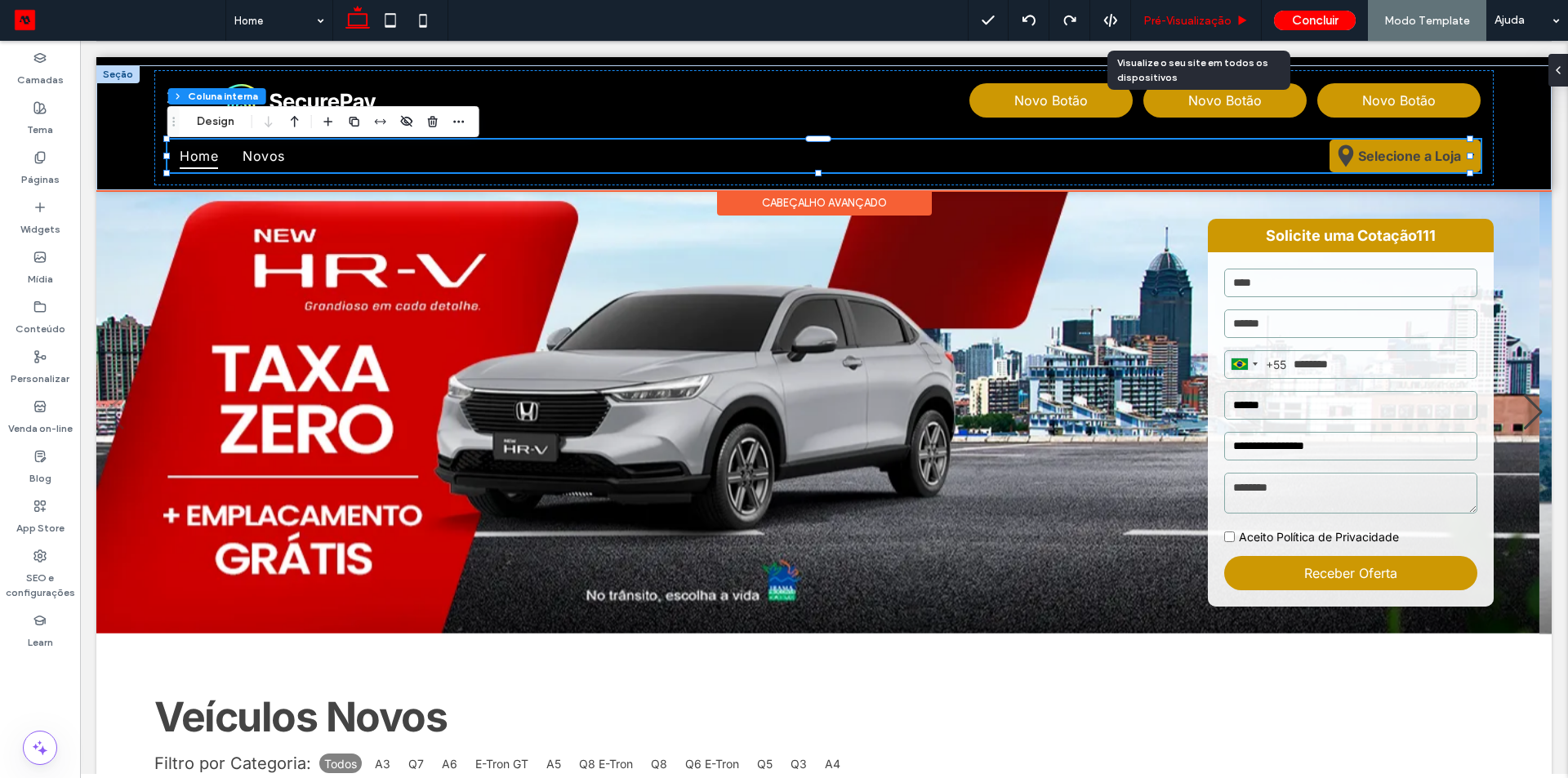
click at [1191, 17] on span "Pré-Visualizaçāo" at bounding box center [1187, 20] width 88 height 14
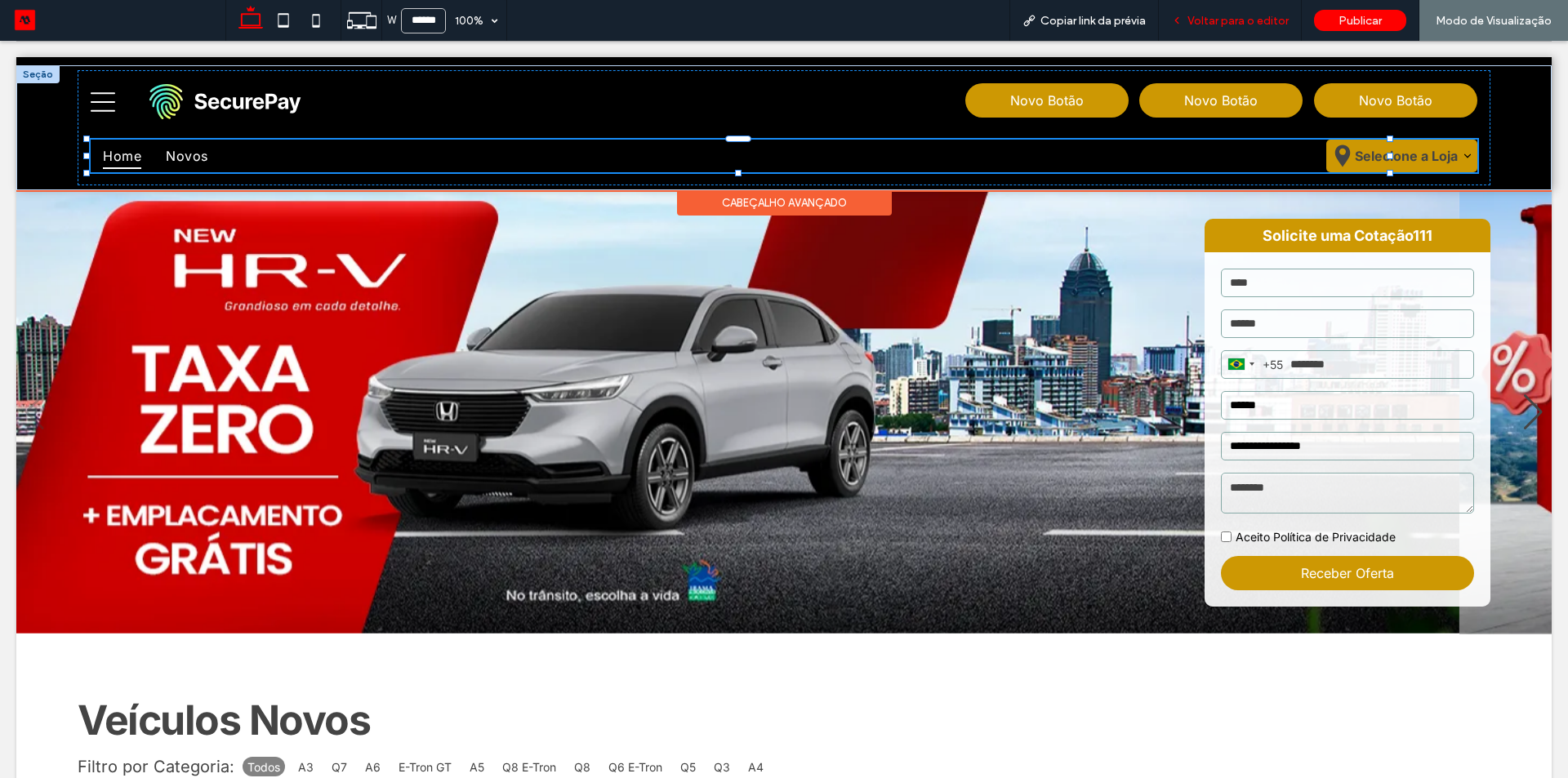
click at [1244, 12] on div "Voltar para o editor" at bounding box center [1230, 20] width 142 height 40
click at [1220, 21] on span "Voltar para o editor" at bounding box center [1238, 20] width 101 height 14
